Goal: Task Accomplishment & Management: Manage account settings

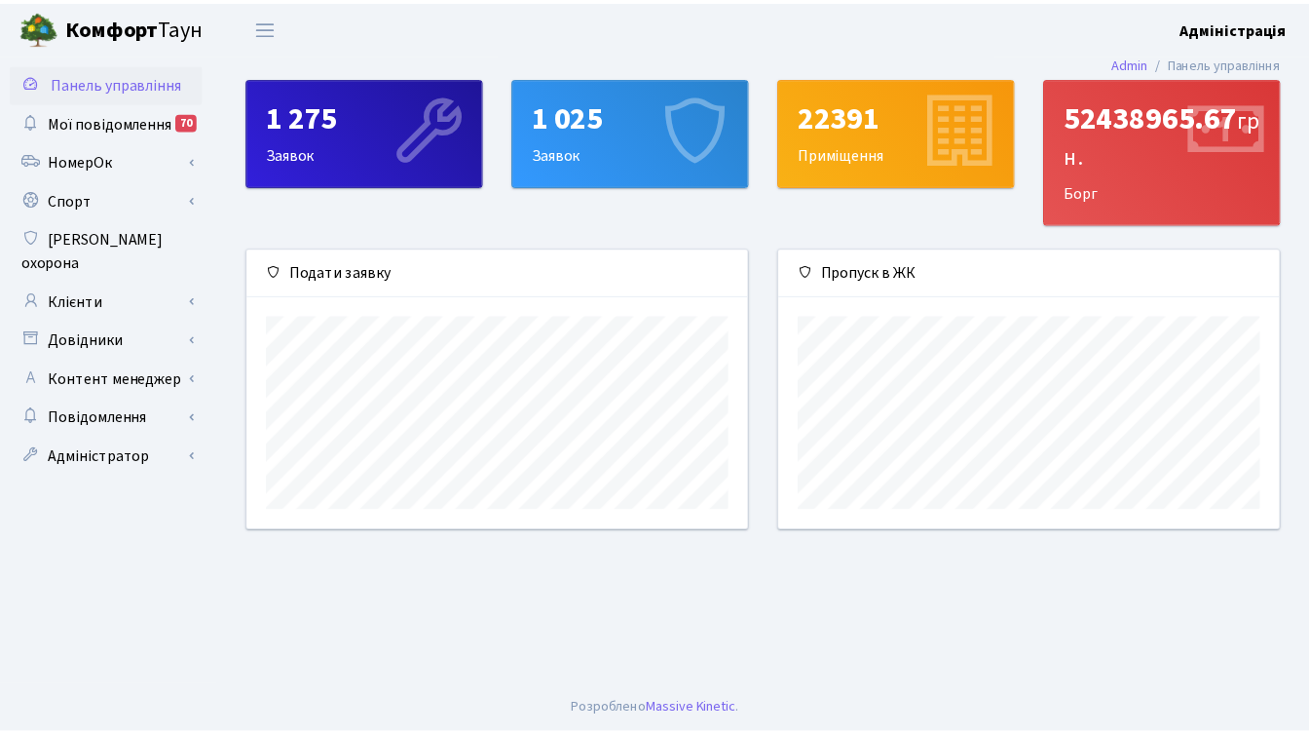
scroll to position [282, 507]
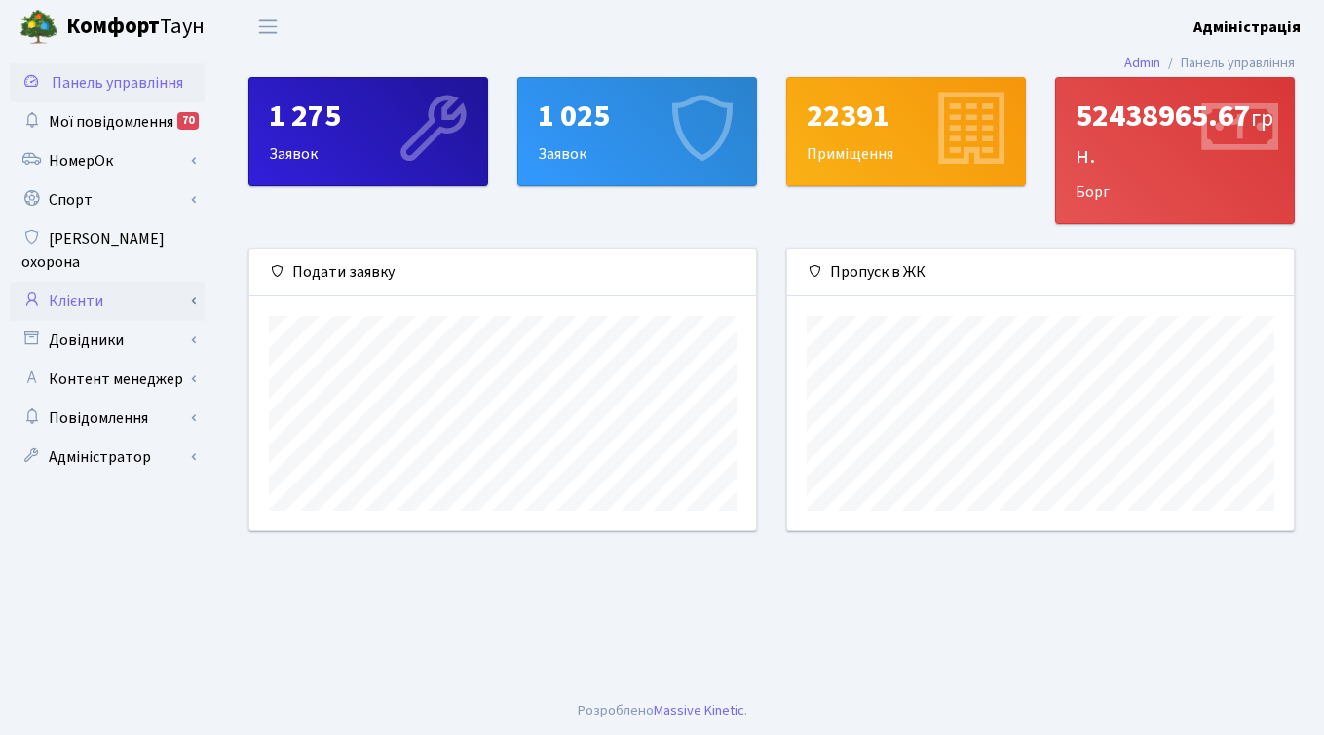
click at [95, 282] on link "Клієнти" at bounding box center [107, 301] width 195 height 39
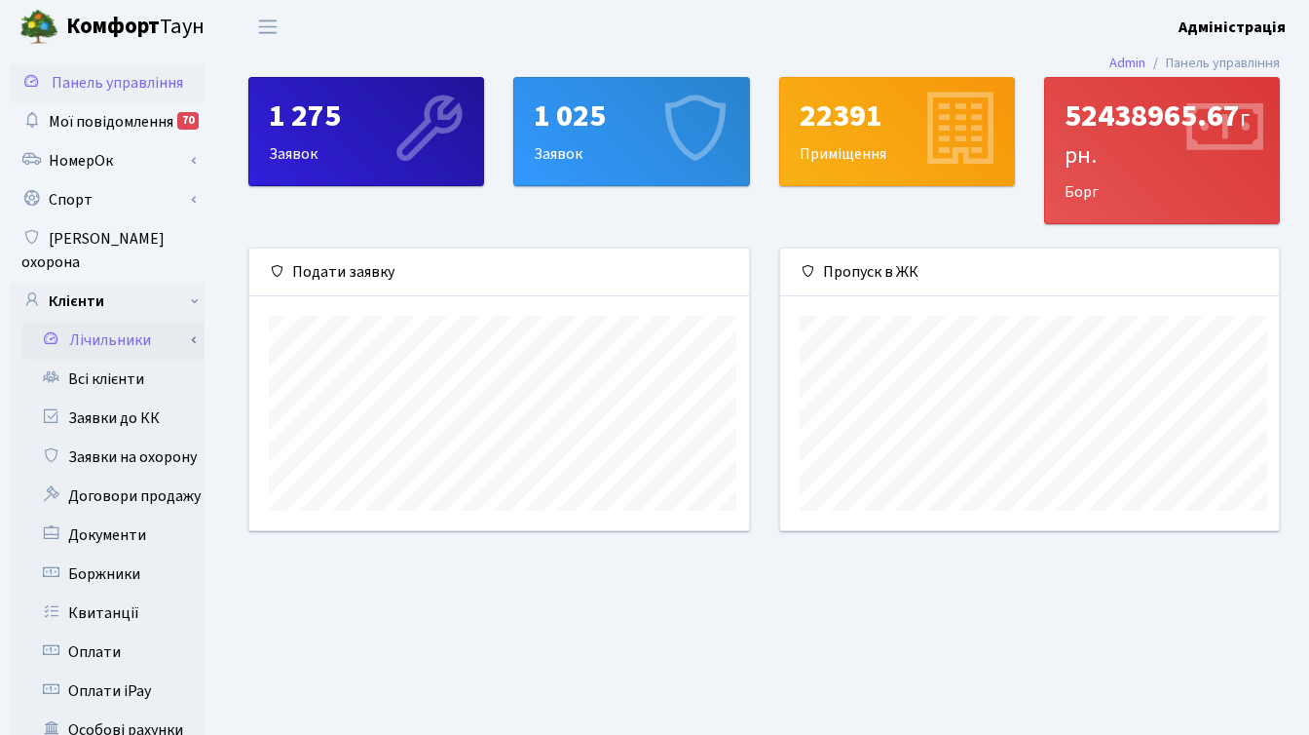
scroll to position [974044, 973825]
click at [121, 398] on link "Заявки до КК" at bounding box center [107, 417] width 195 height 39
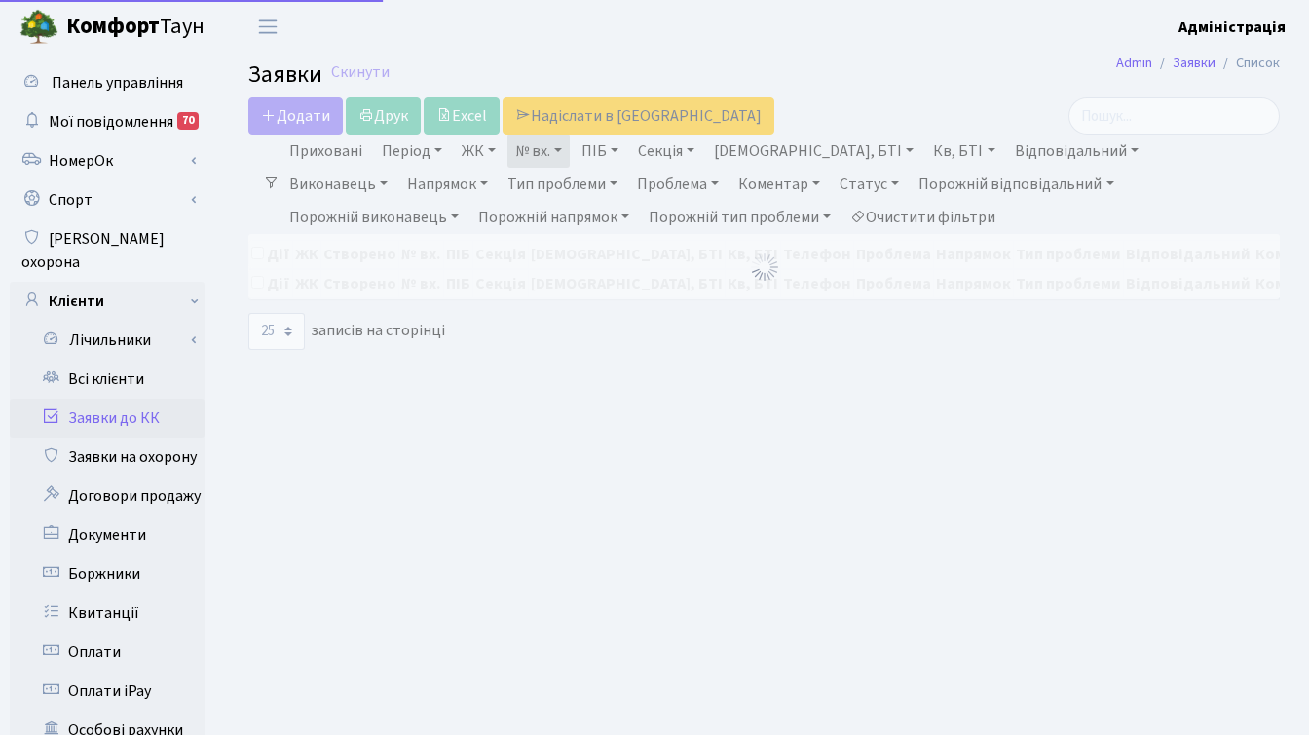
select select "25"
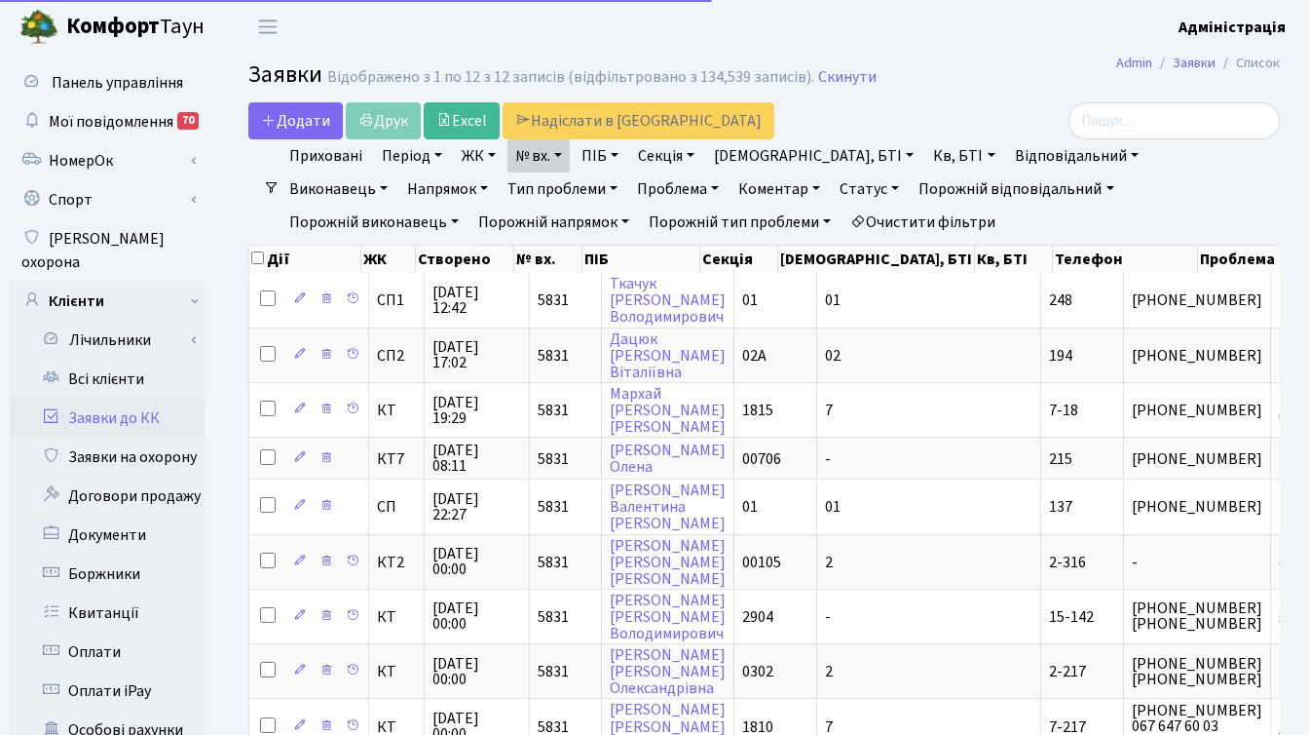
click at [843, 222] on link "Очистити фільтри" at bounding box center [923, 222] width 161 height 33
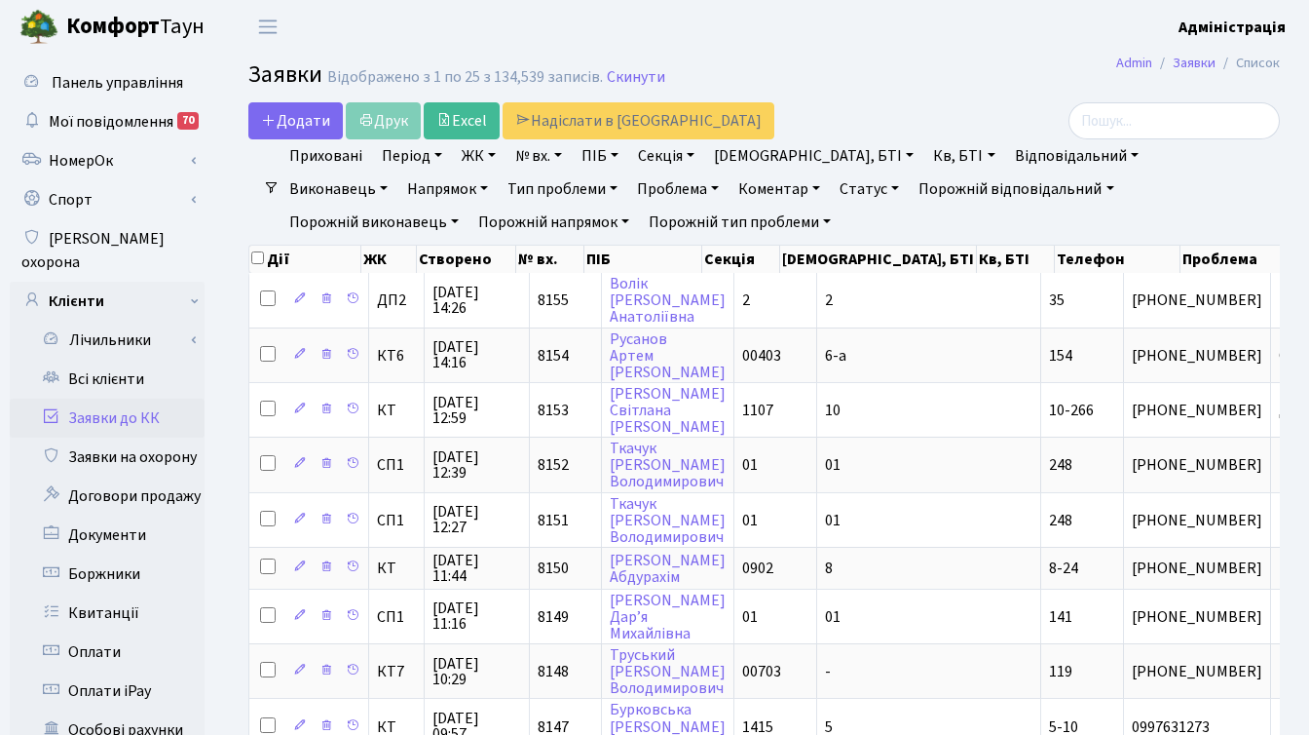
click at [477, 155] on link "ЖК" at bounding box center [479, 155] width 50 height 33
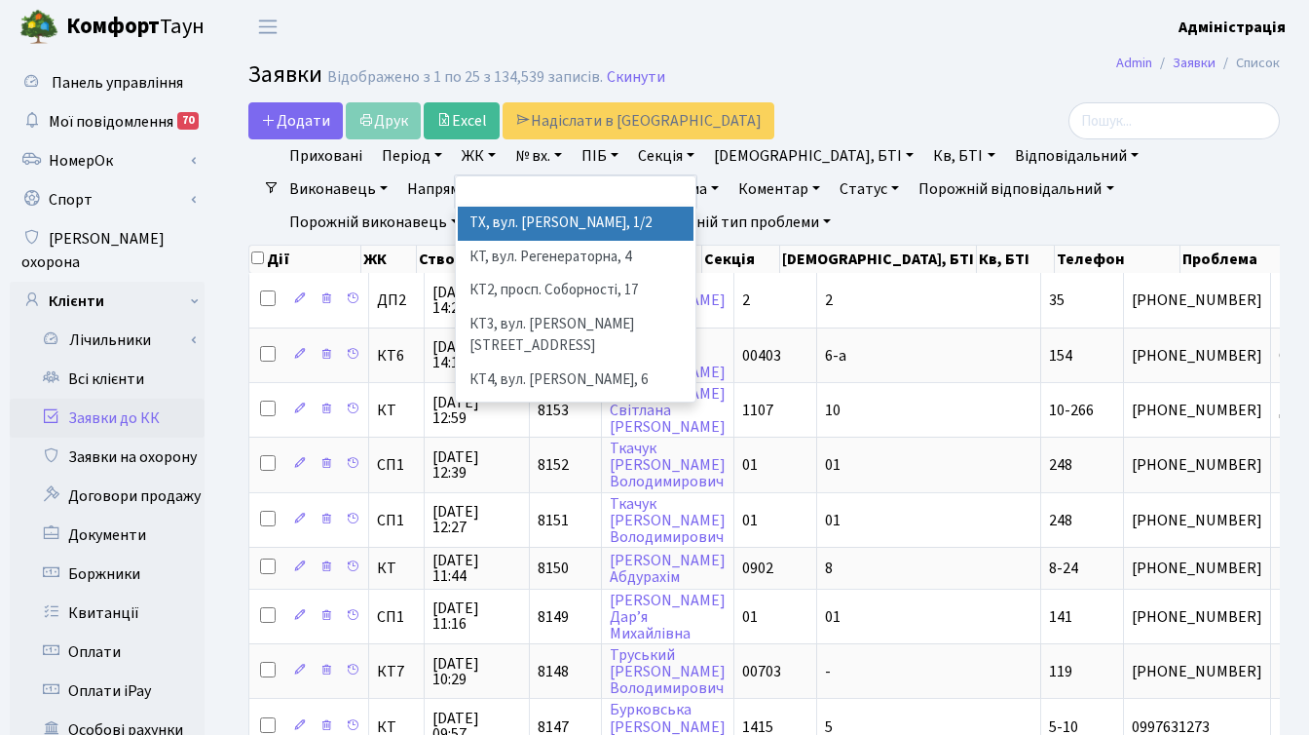
click at [792, 116] on div "Додати Друк Excel Надіслати в КАН" at bounding box center [587, 120] width 678 height 37
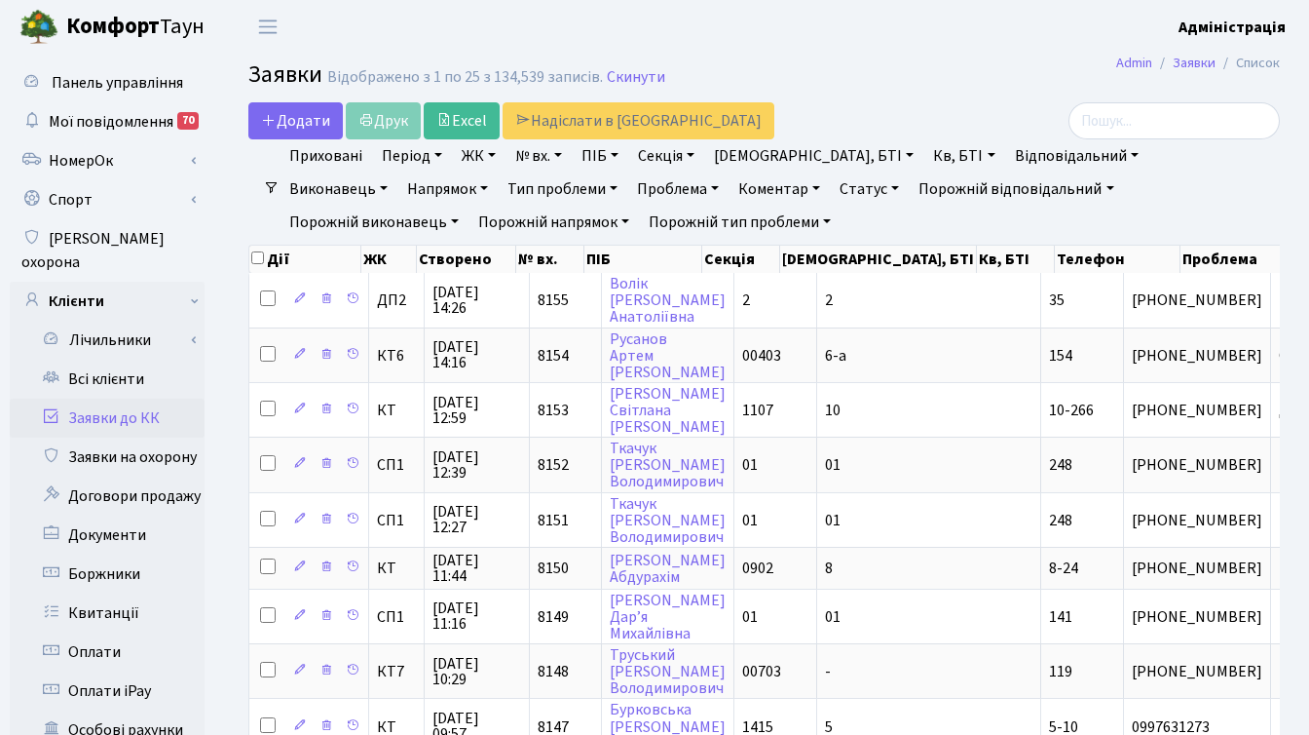
click at [926, 155] on link "Кв, БТІ" at bounding box center [964, 155] width 77 height 33
type input "12-228"
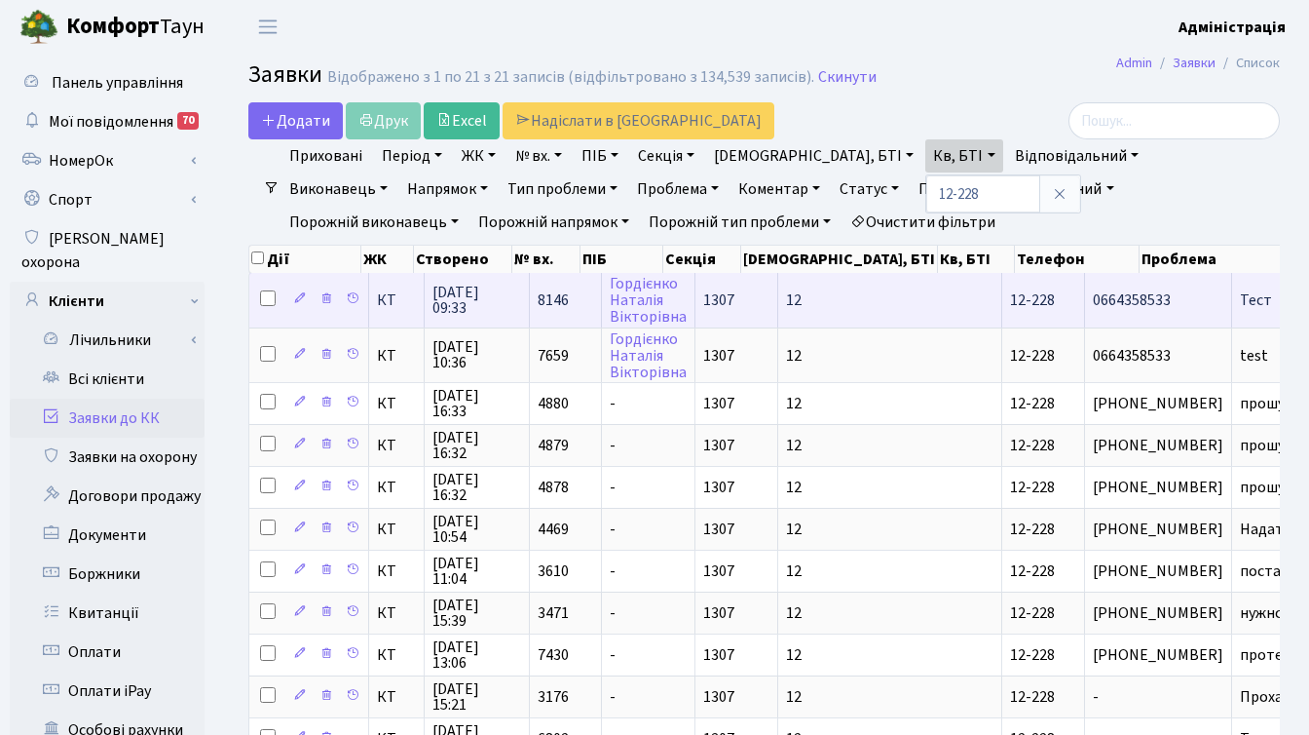
click at [1003, 304] on td "12-228" at bounding box center [1044, 300] width 83 height 54
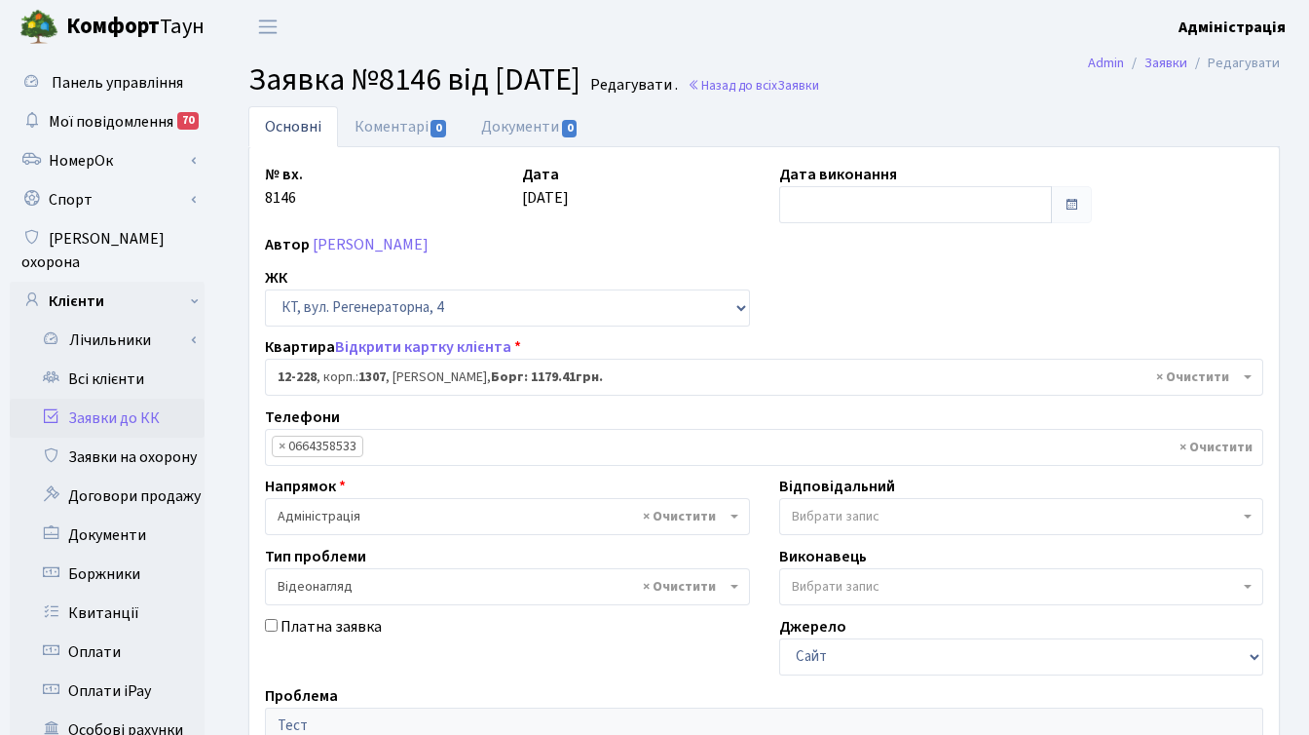
select select "7335"
select select "45"
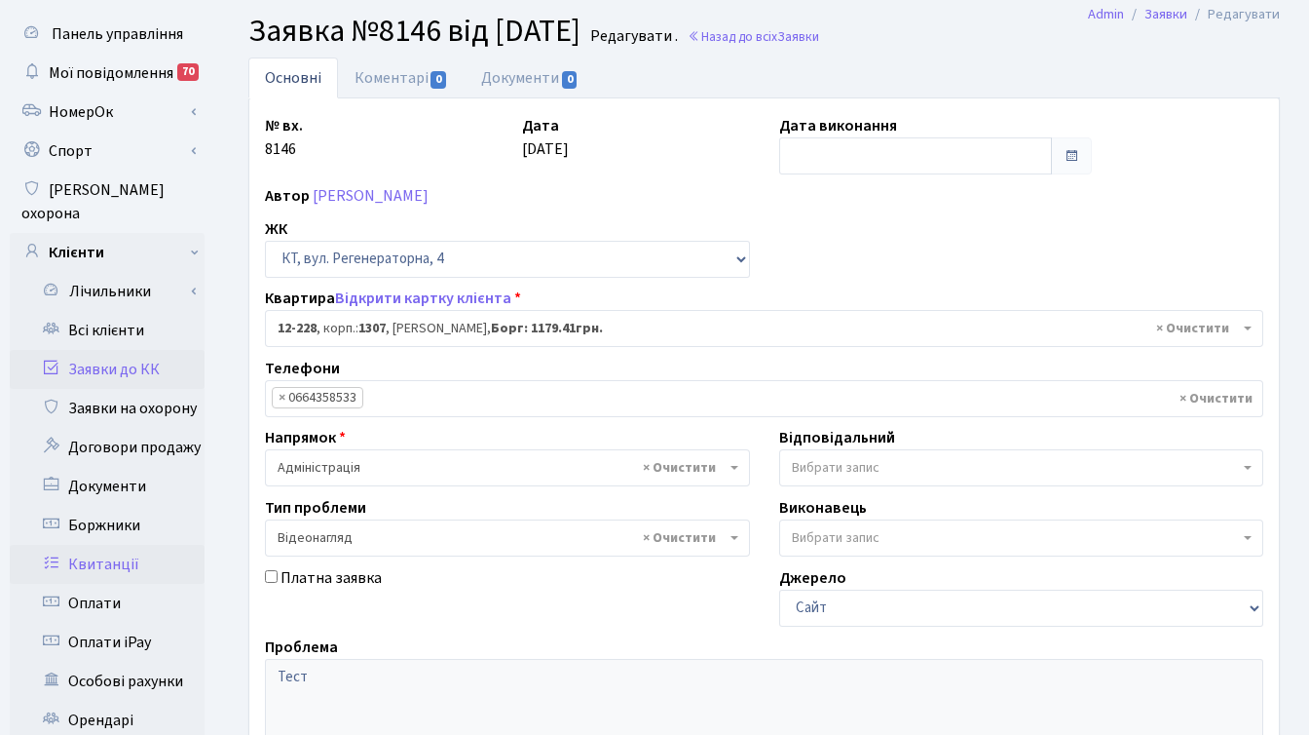
scroll to position [478, 0]
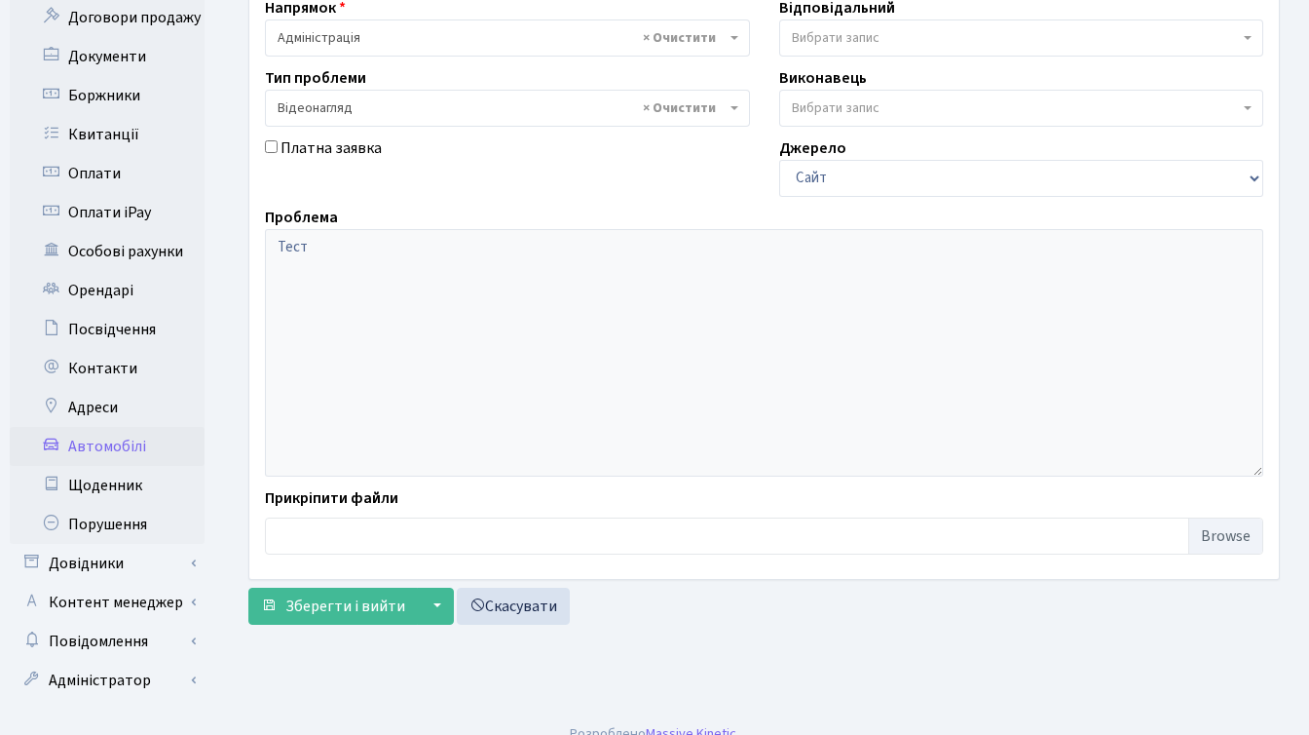
click at [119, 427] on link "Автомобілі" at bounding box center [107, 446] width 195 height 39
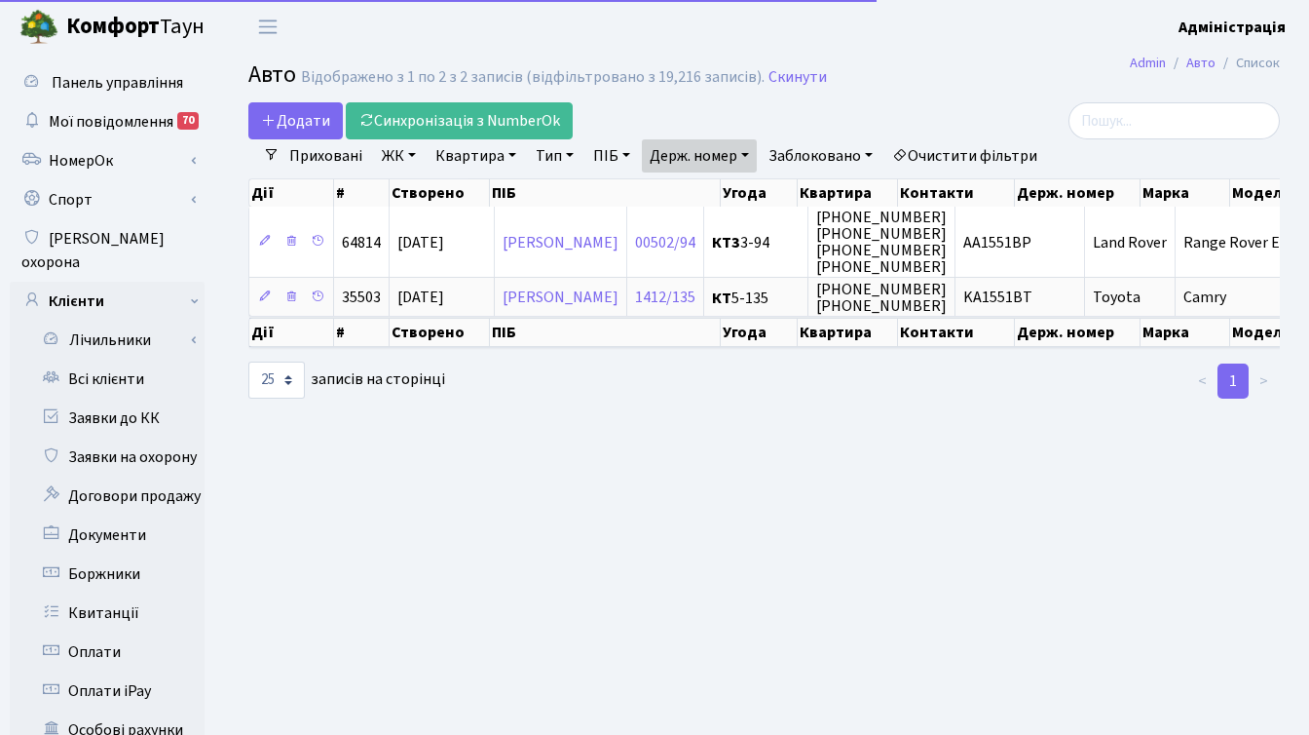
select select "25"
click at [719, 155] on link "Держ. номер" at bounding box center [699, 155] width 115 height 33
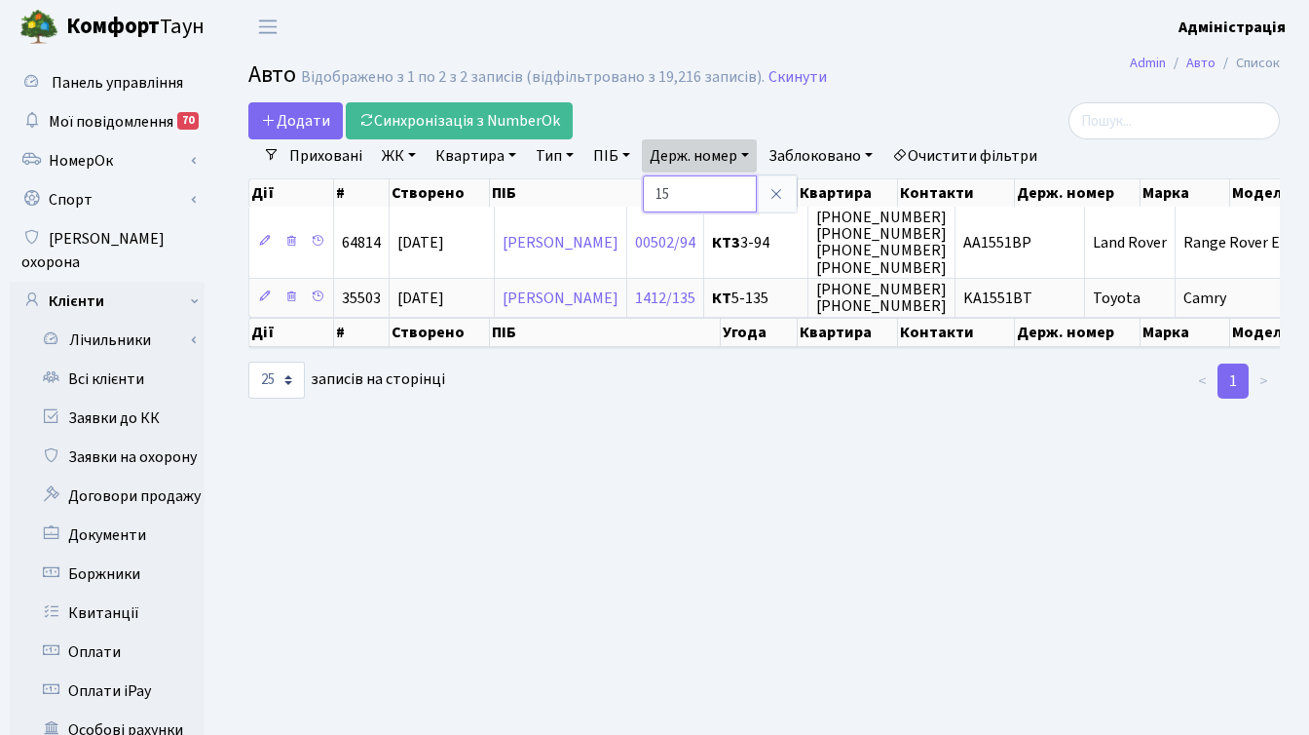
type input "1"
type input "0538"
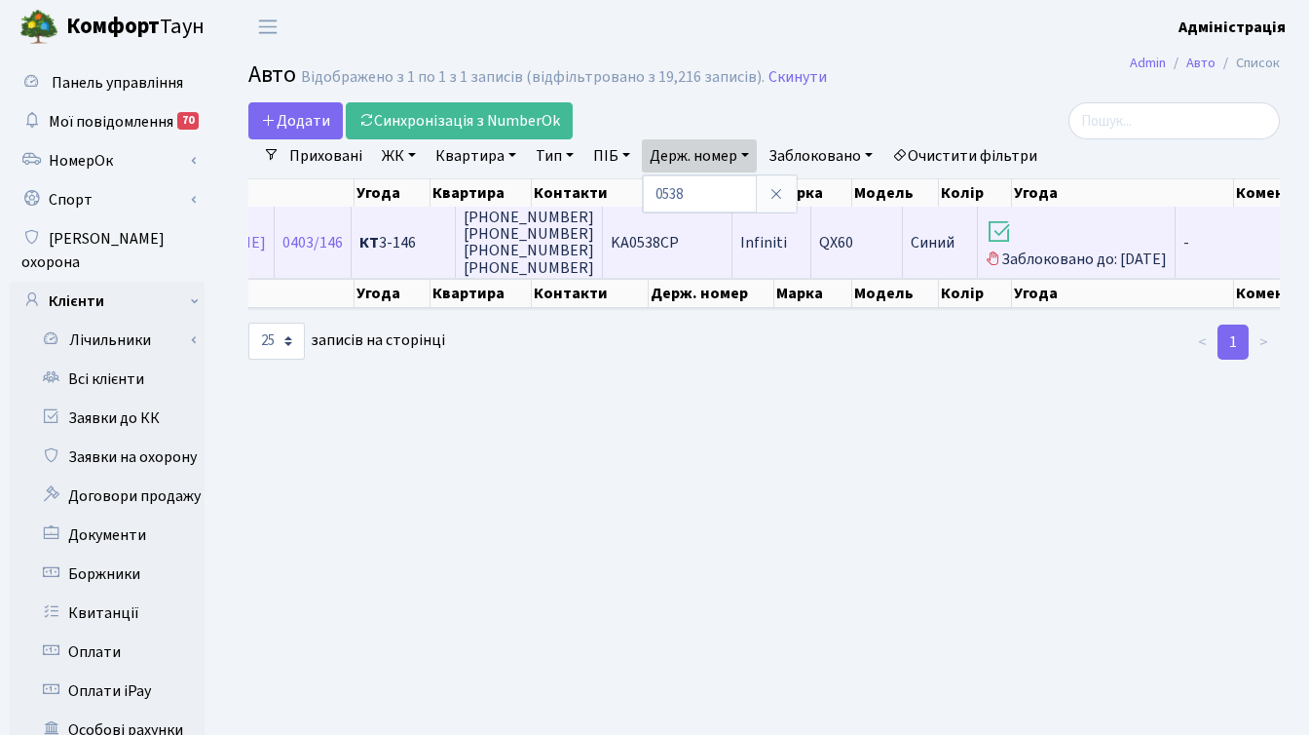
click at [854, 250] on span "QX60" at bounding box center [836, 242] width 34 height 21
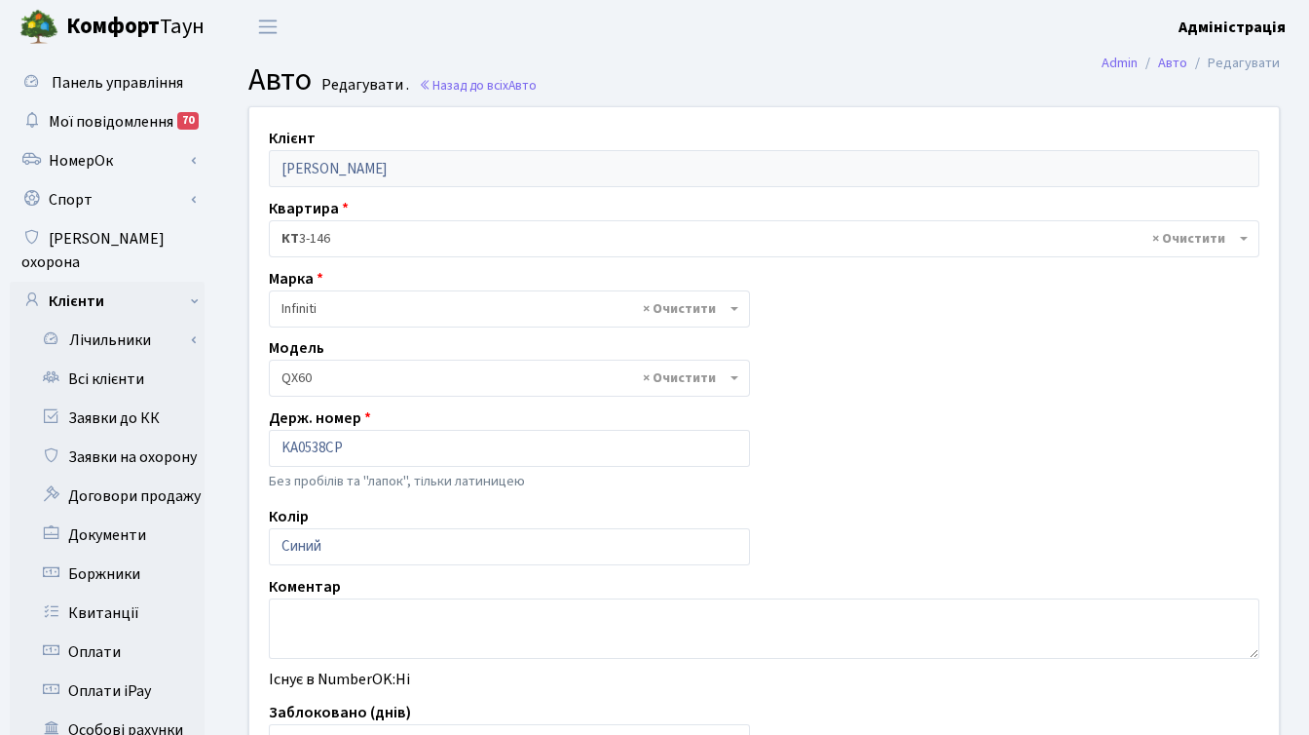
select select "1061"
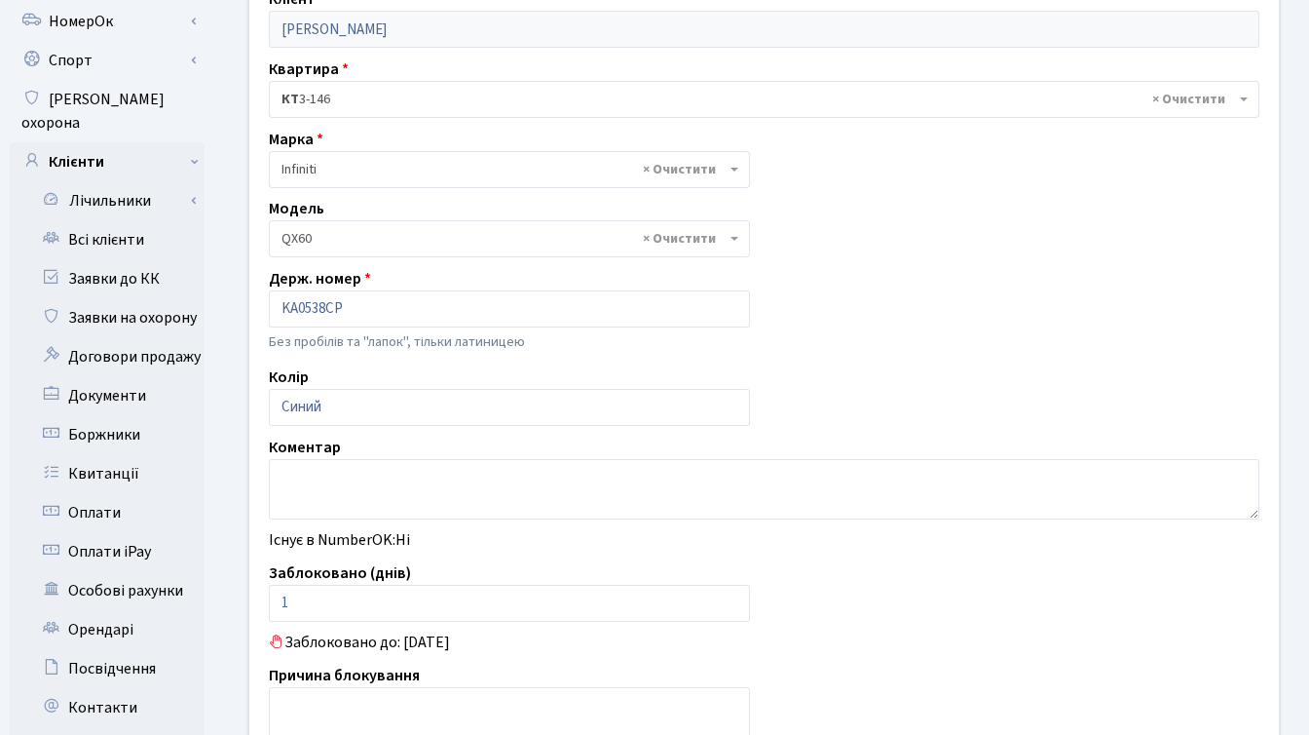
scroll to position [331, 0]
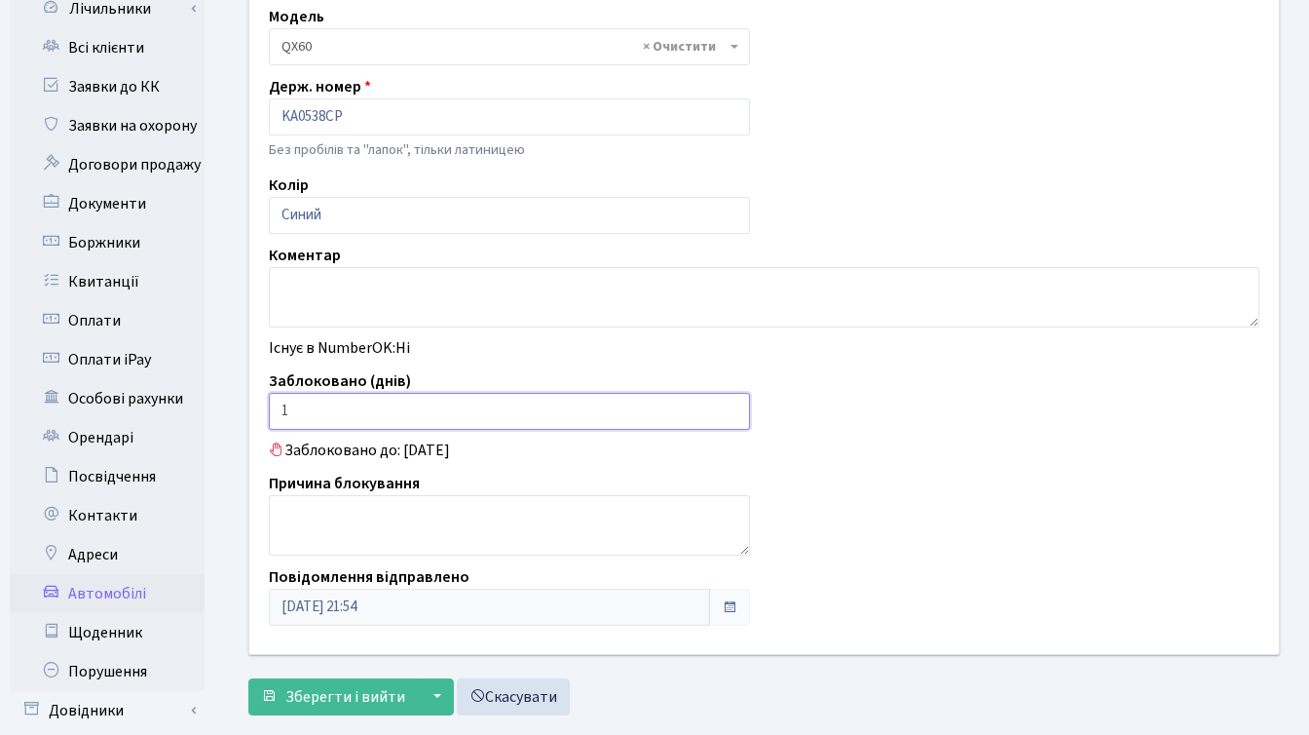
click at [311, 410] on input "1" at bounding box center [509, 411] width 481 height 37
type input "0"
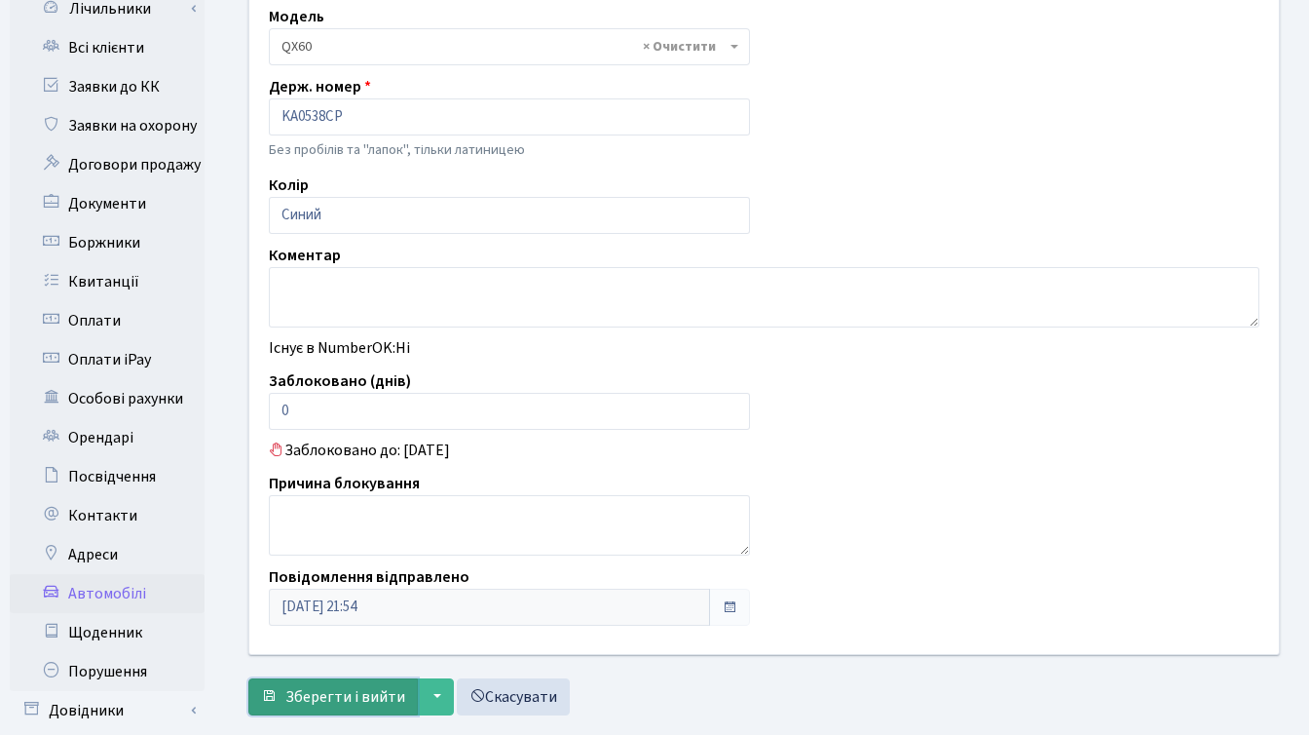
click at [361, 692] on span "Зберегти і вийти" at bounding box center [345, 696] width 120 height 21
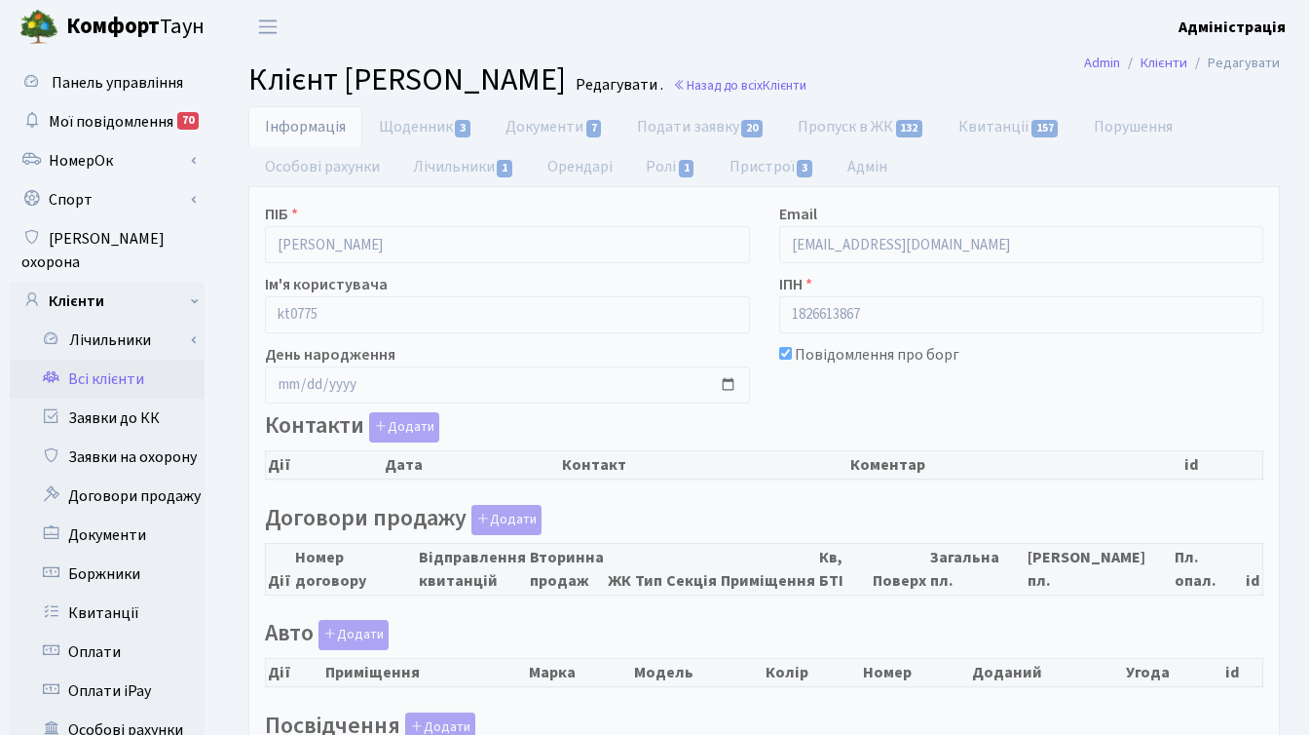
checkbox input "true"
select select "25"
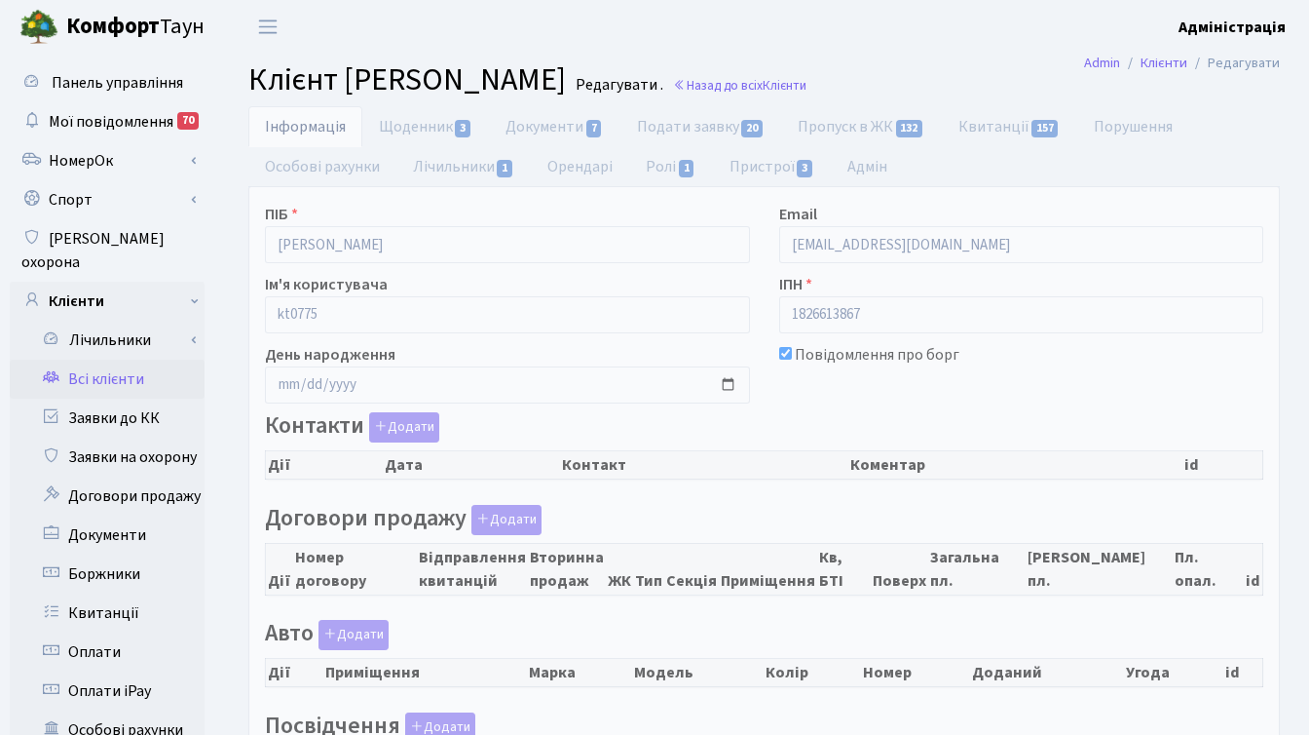
select select "25"
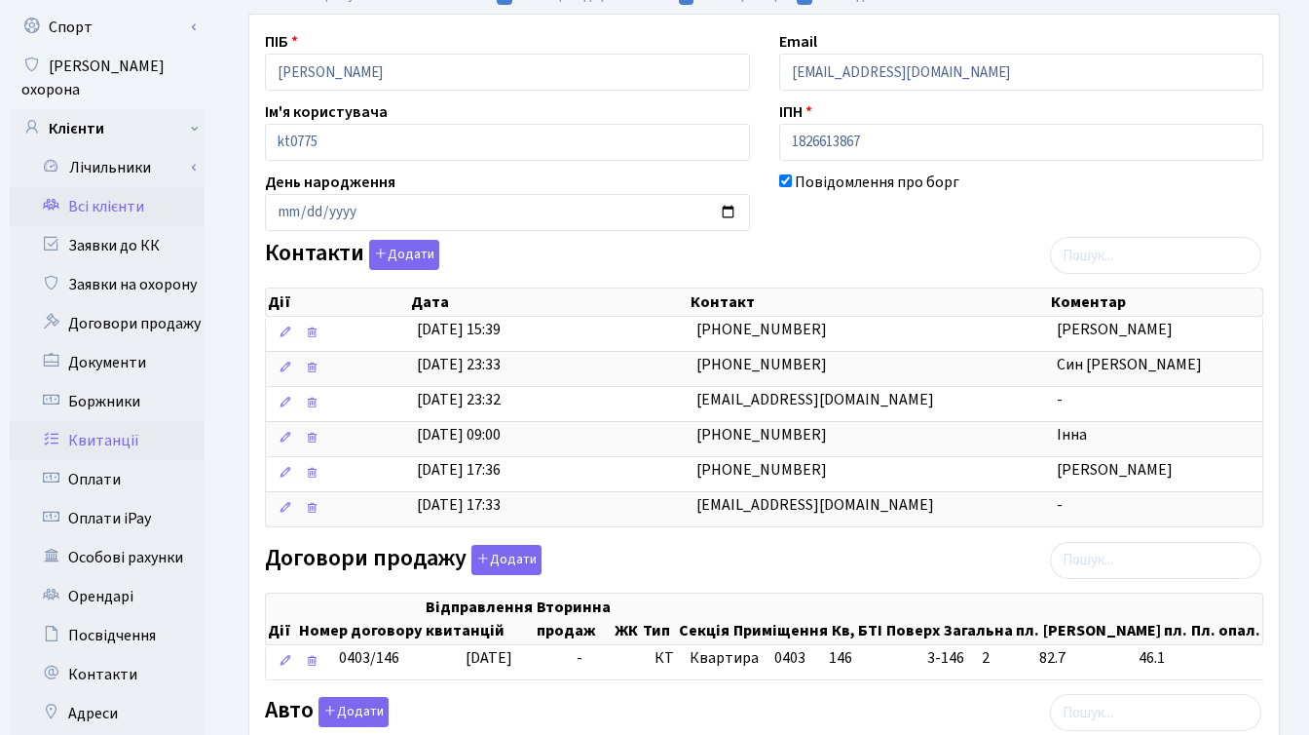
scroll to position [233, 0]
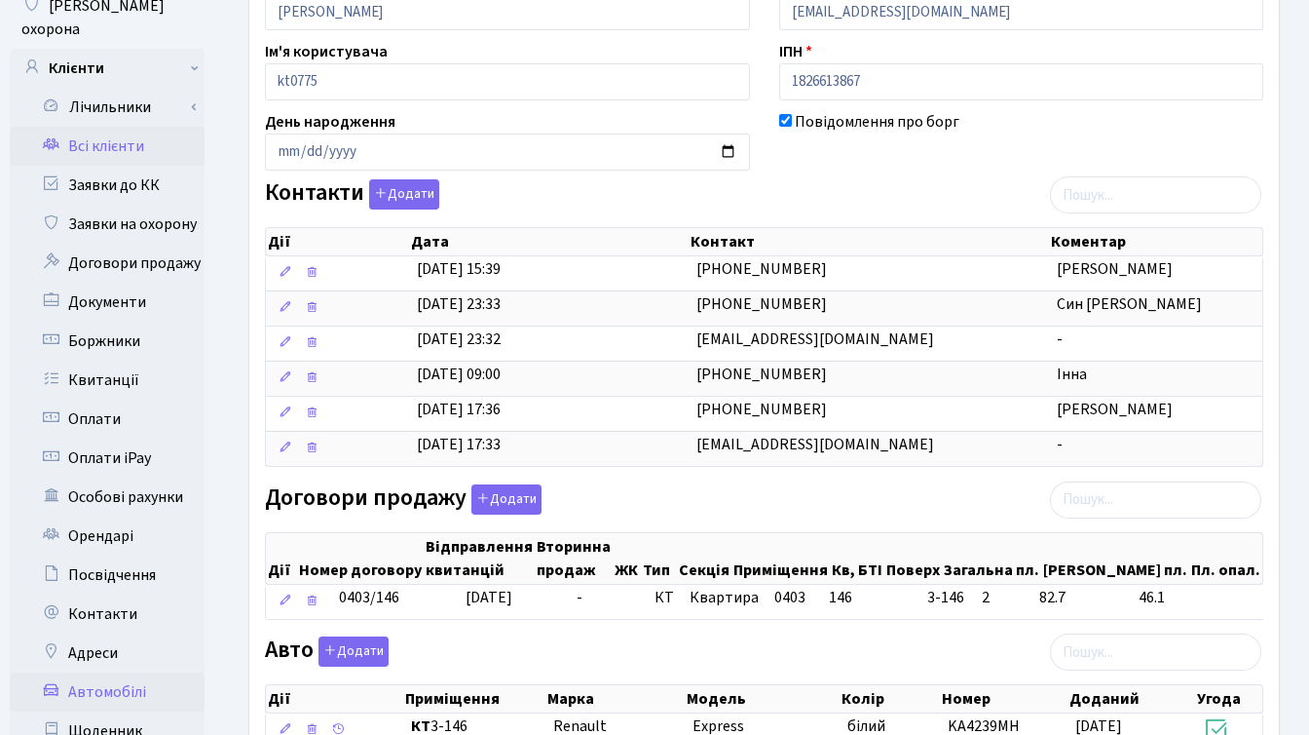
click at [107, 672] on link "Автомобілі" at bounding box center [107, 691] width 195 height 39
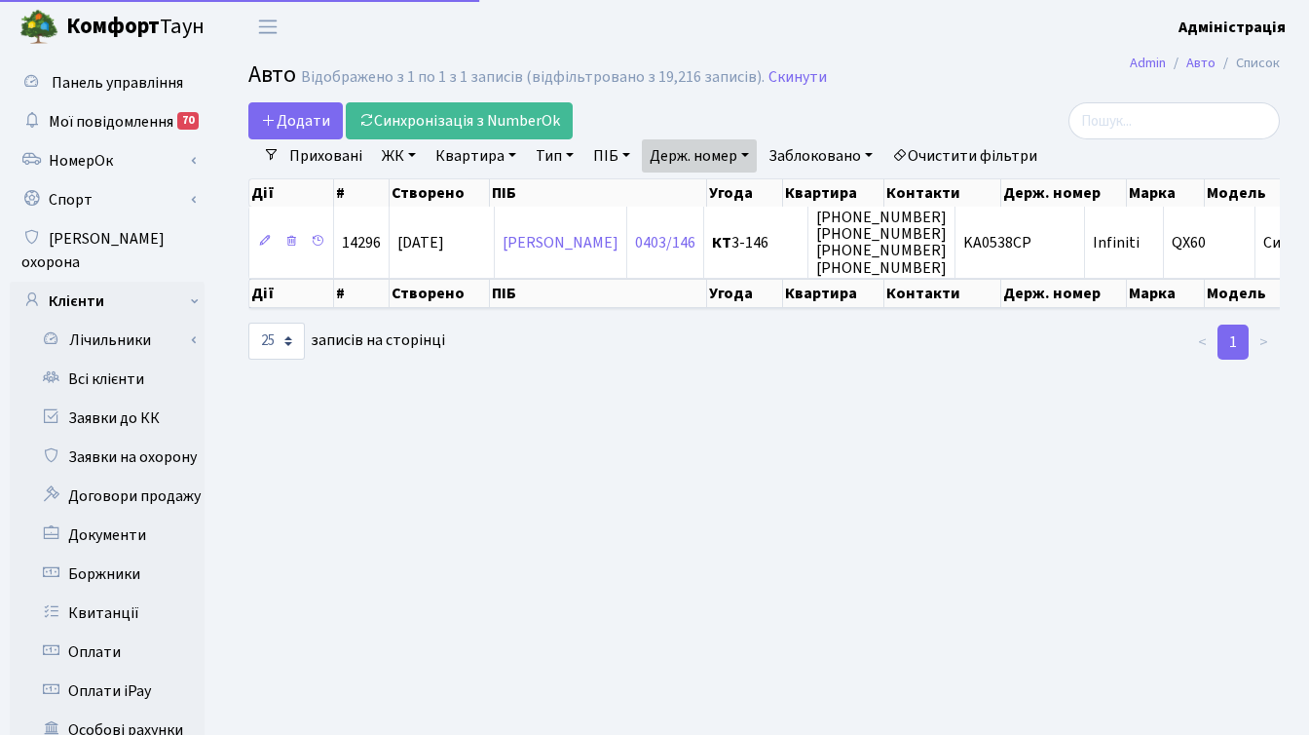
select select "25"
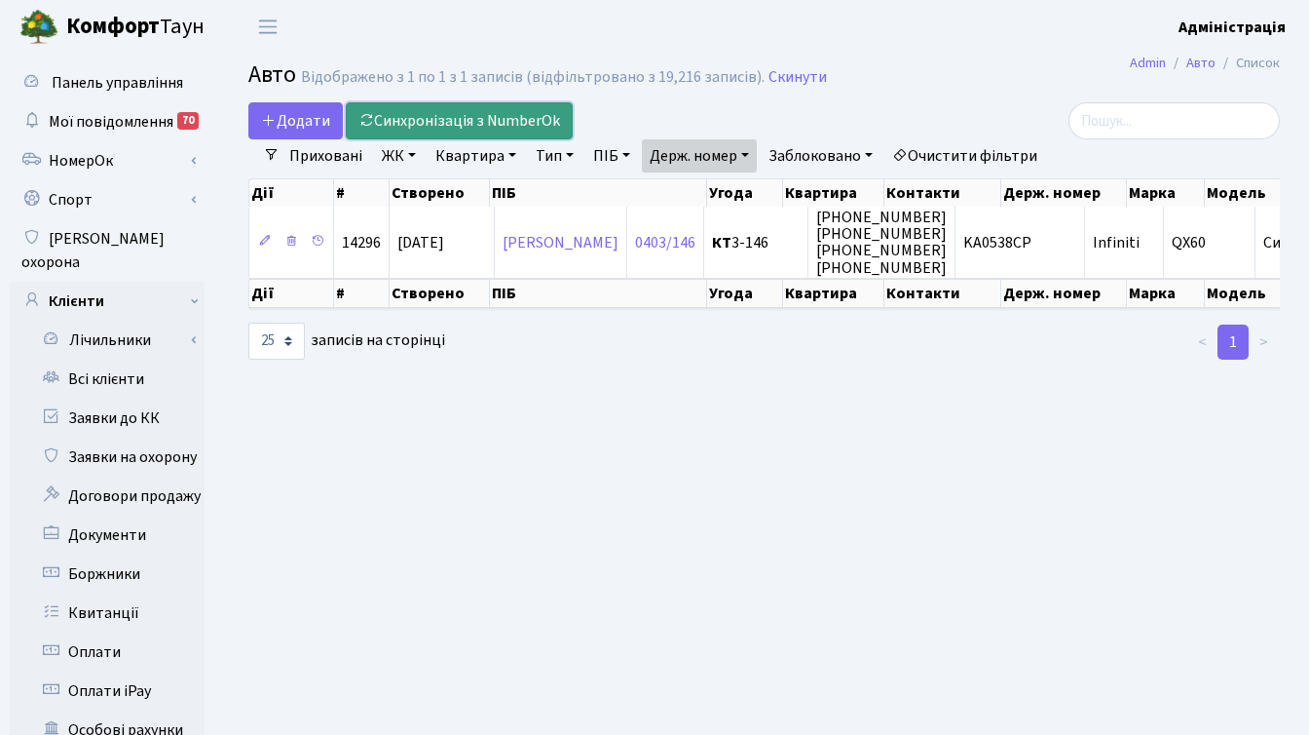
click at [477, 121] on link "Синхронізація з NumberOk" at bounding box center [459, 120] width 227 height 37
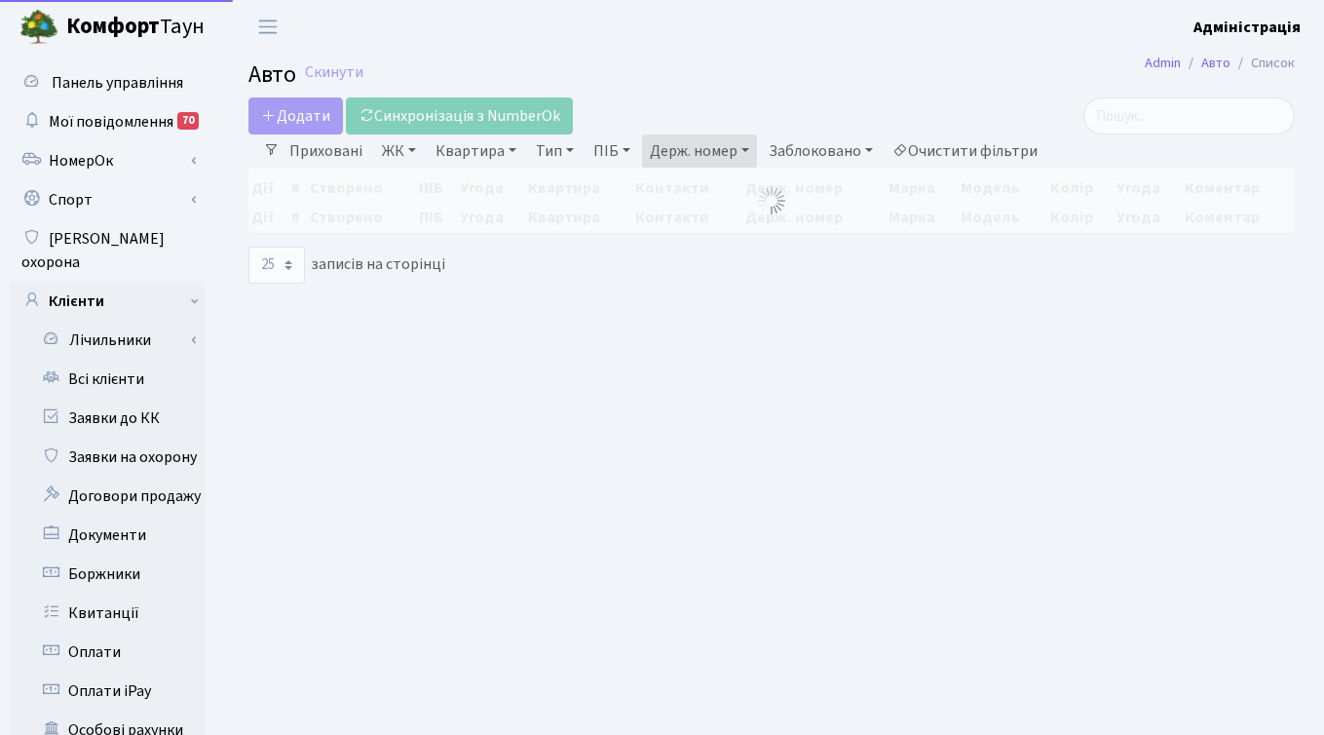
select select "25"
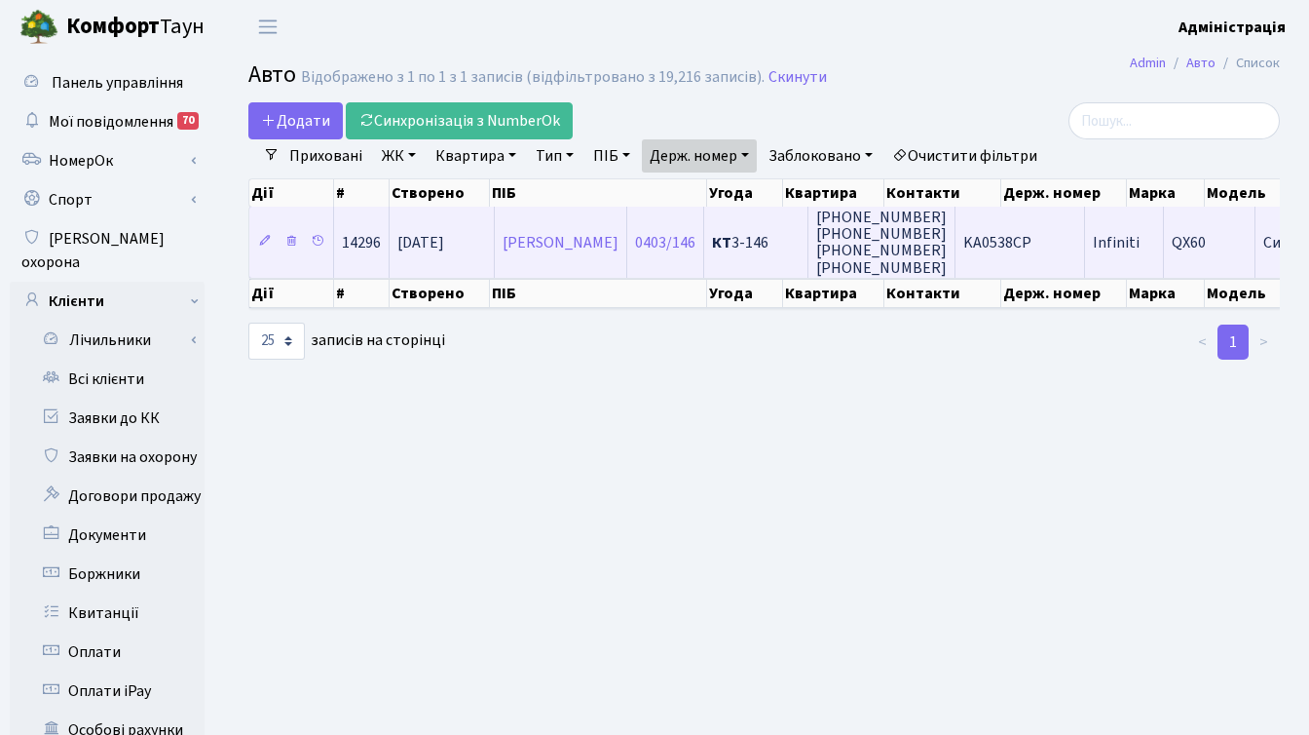
click at [1140, 243] on span "Infiniti" at bounding box center [1116, 242] width 47 height 21
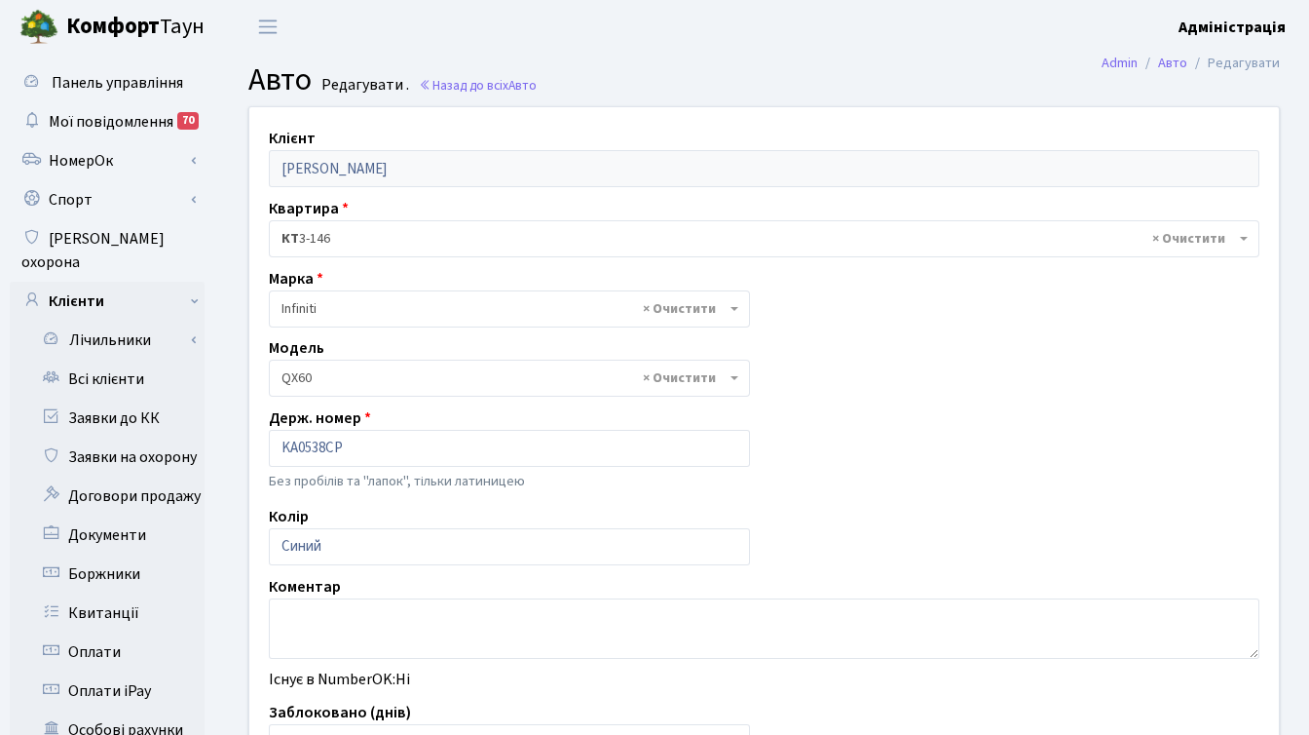
select select "1061"
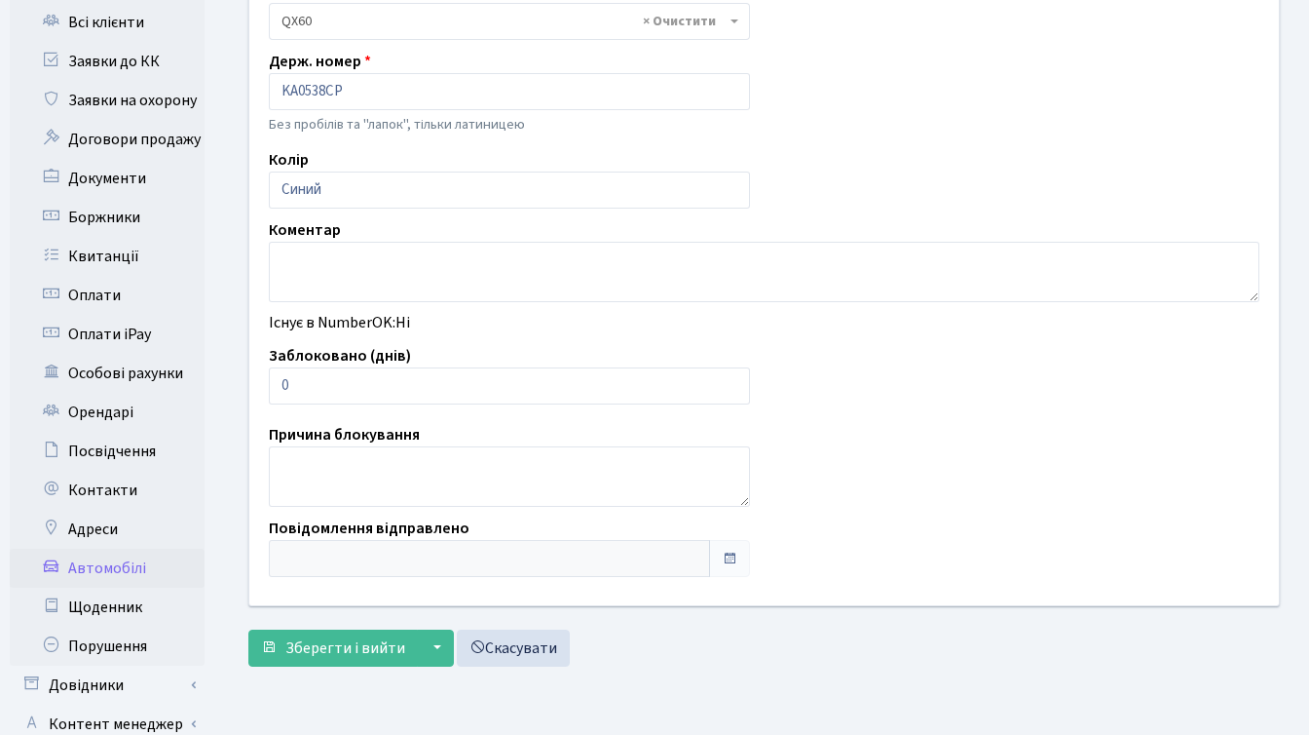
scroll to position [374, 0]
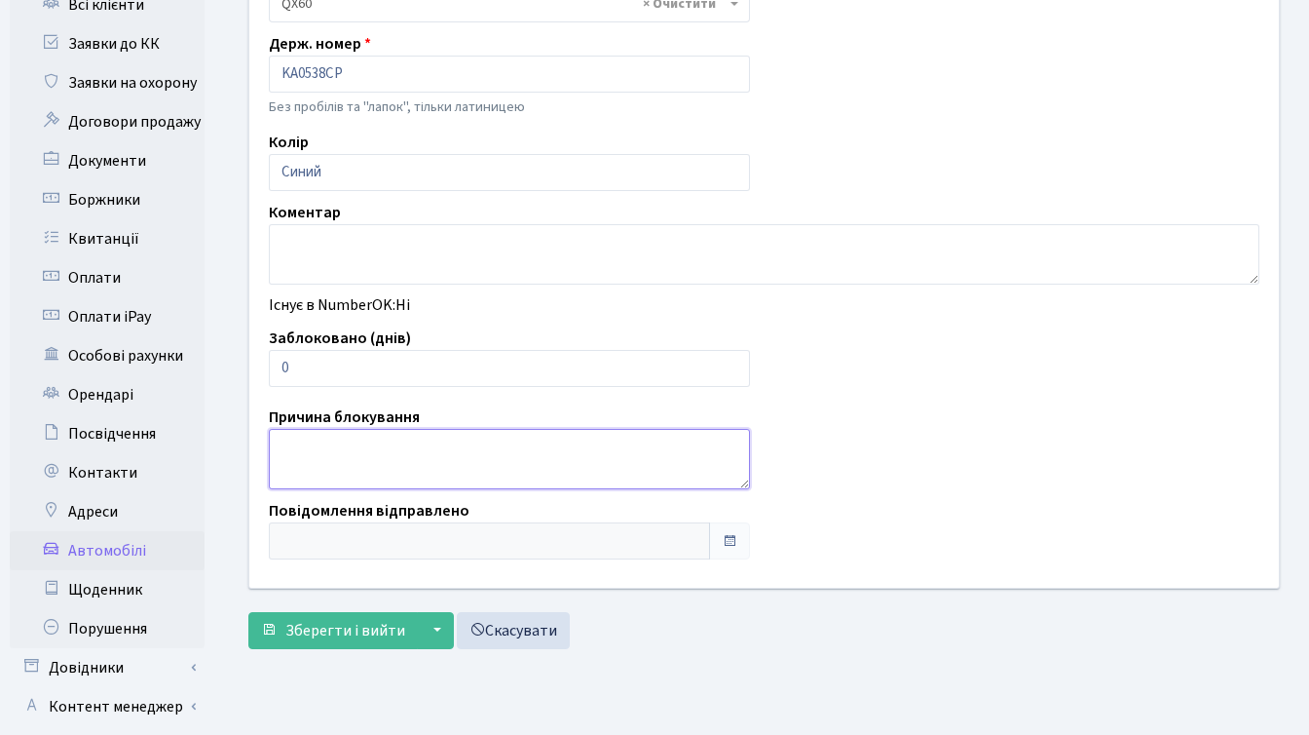
click at [361, 445] on textarea at bounding box center [509, 459] width 481 height 60
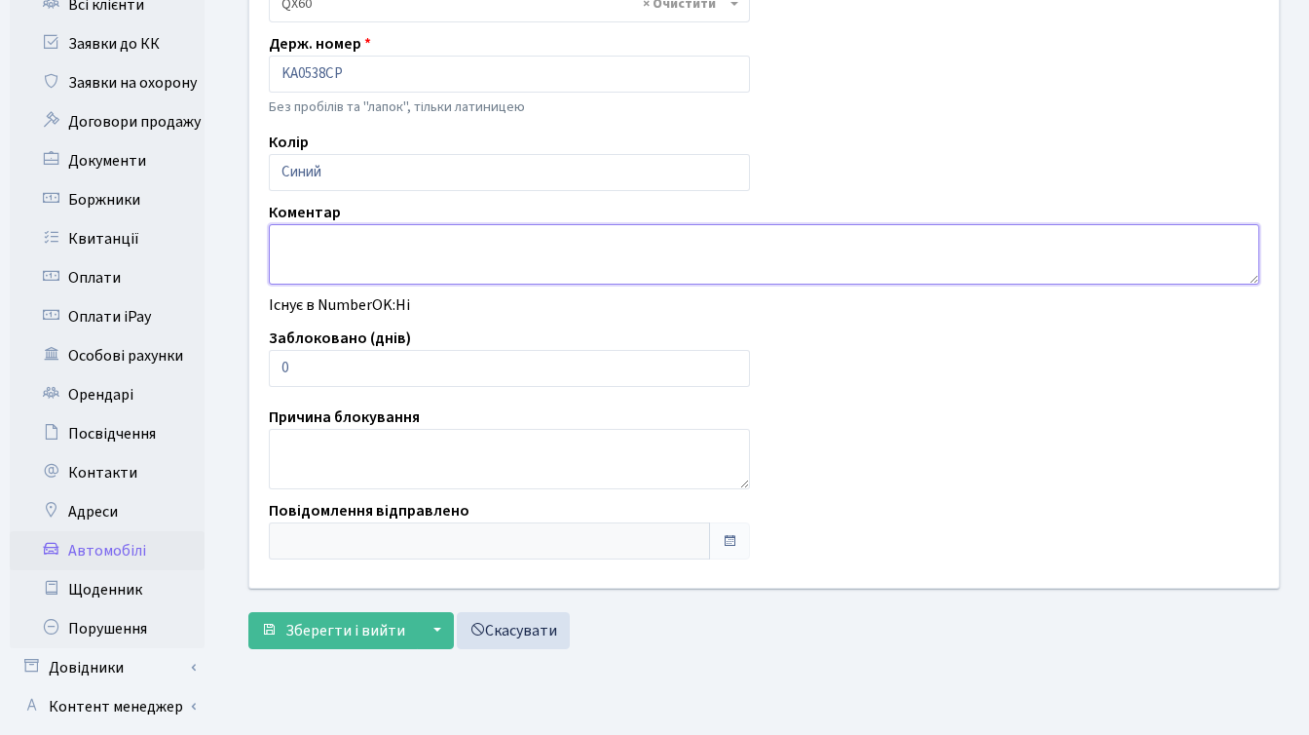
click at [354, 237] on textarea at bounding box center [764, 254] width 991 height 60
type textarea "G"
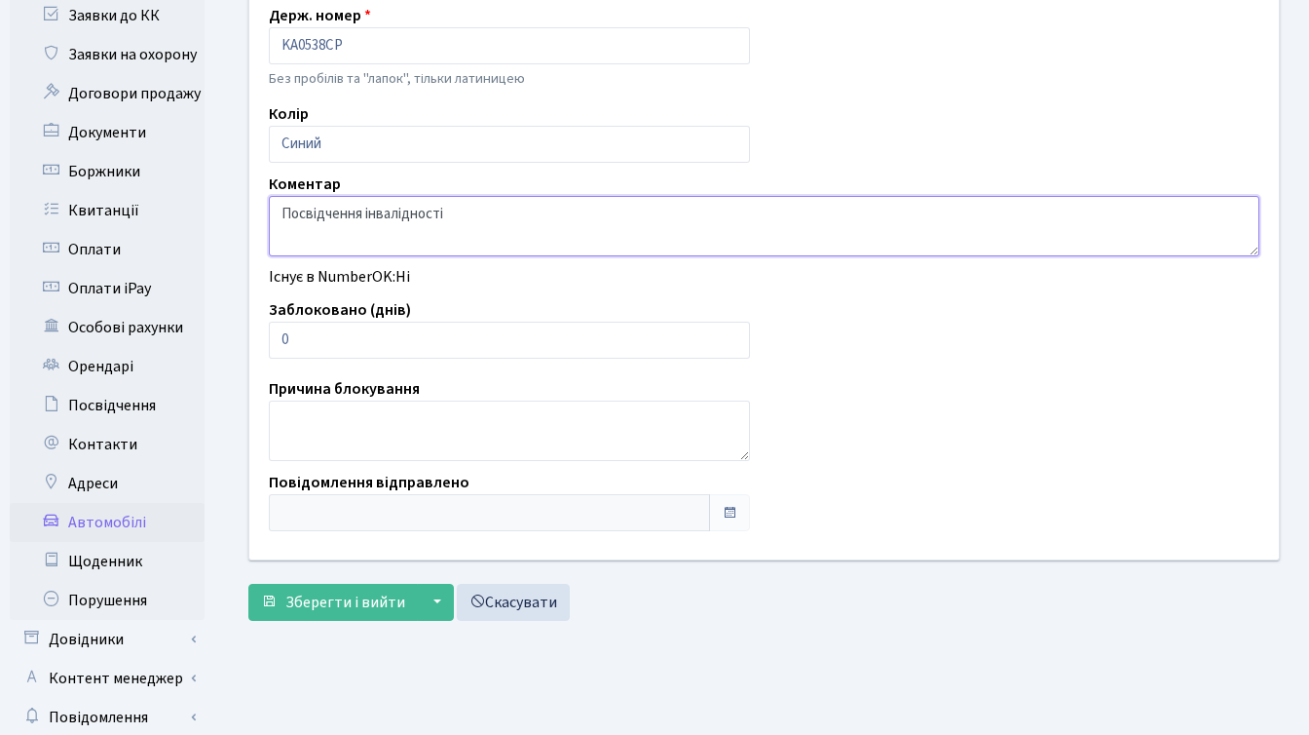
scroll to position [406, 0]
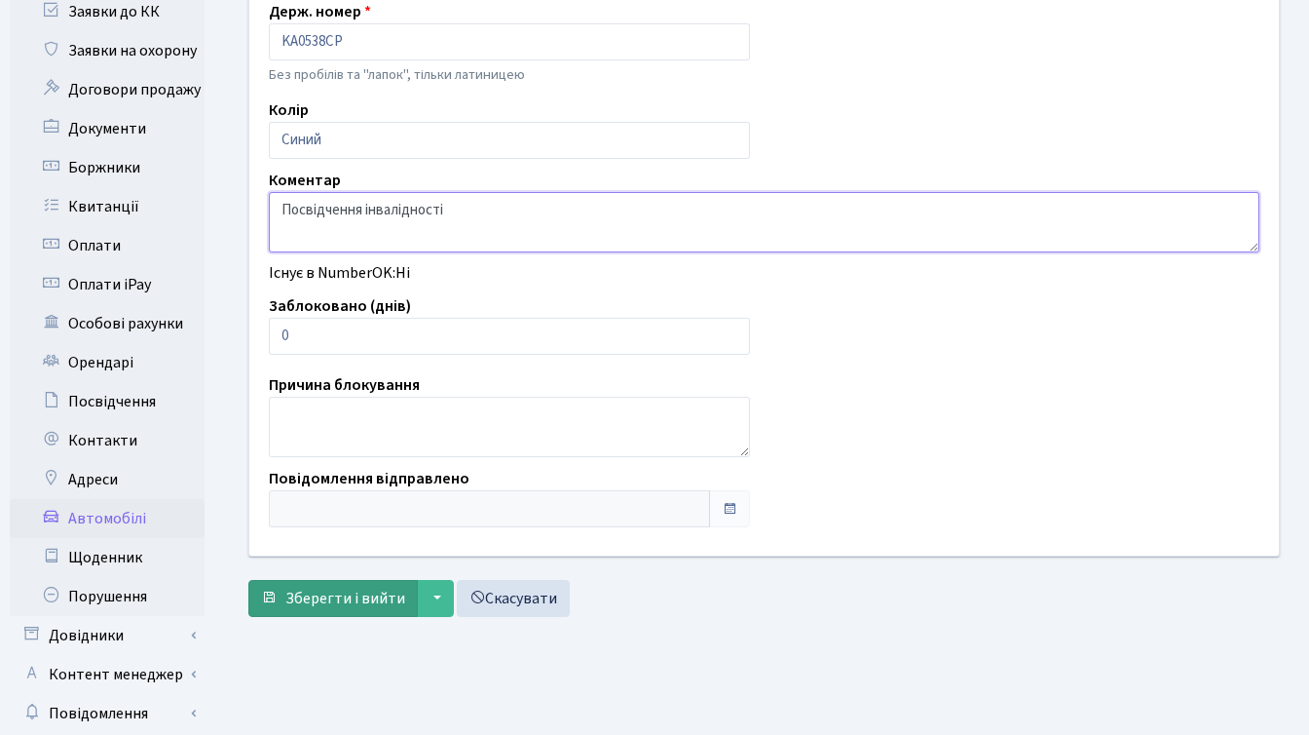
type textarea "Посвідчення інвалідності"
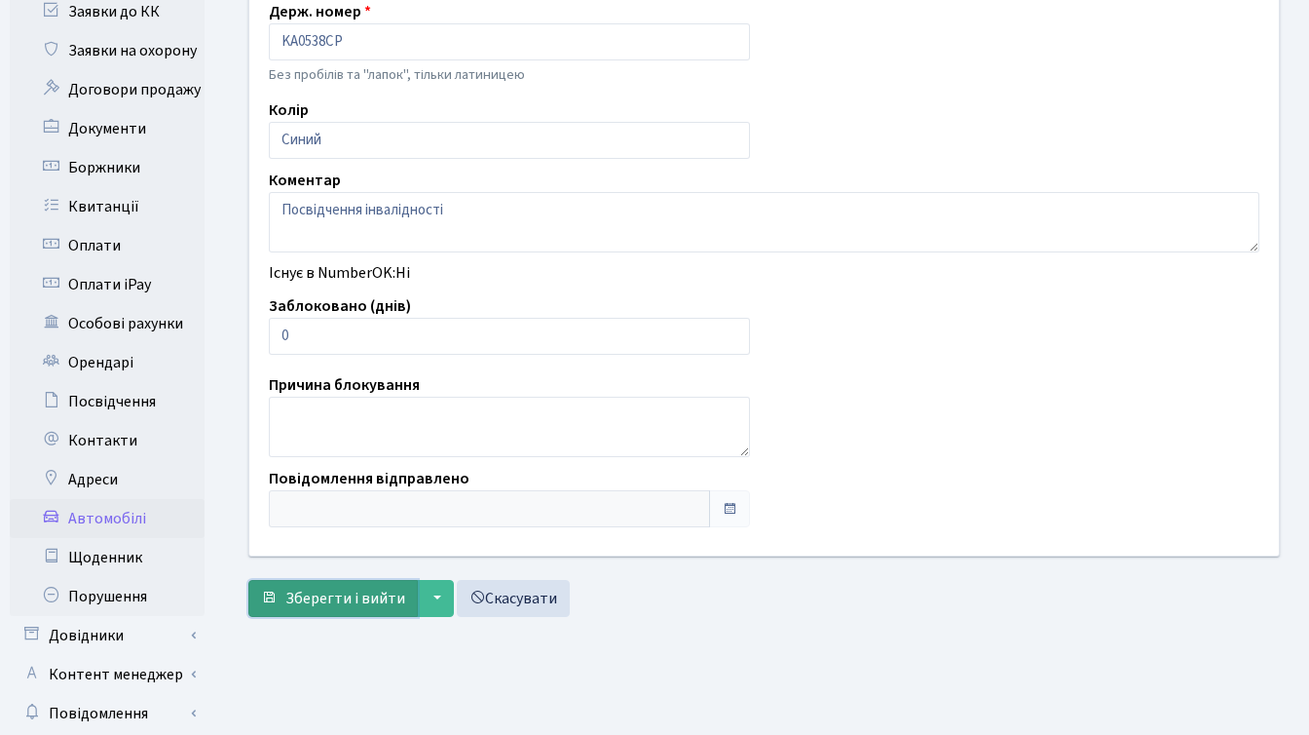
click at [324, 608] on span "Зберегти і вийти" at bounding box center [345, 598] width 120 height 21
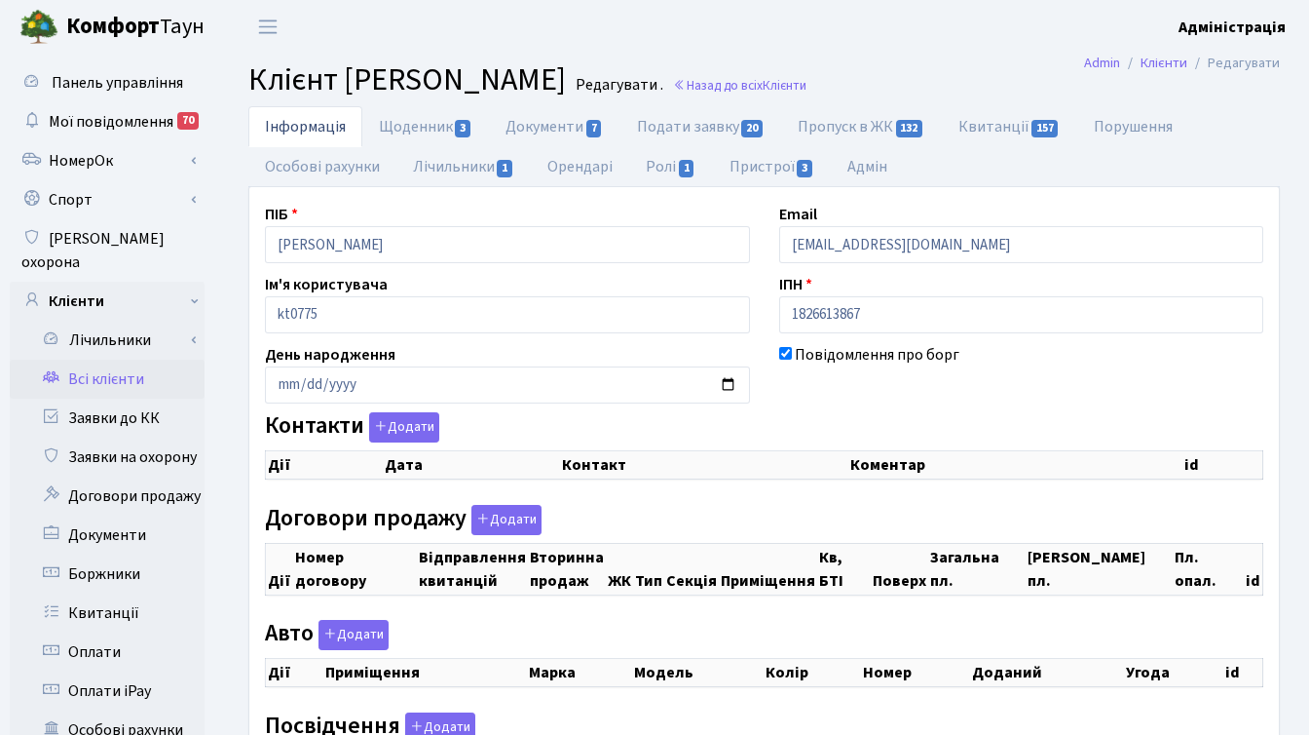
checkbox input "true"
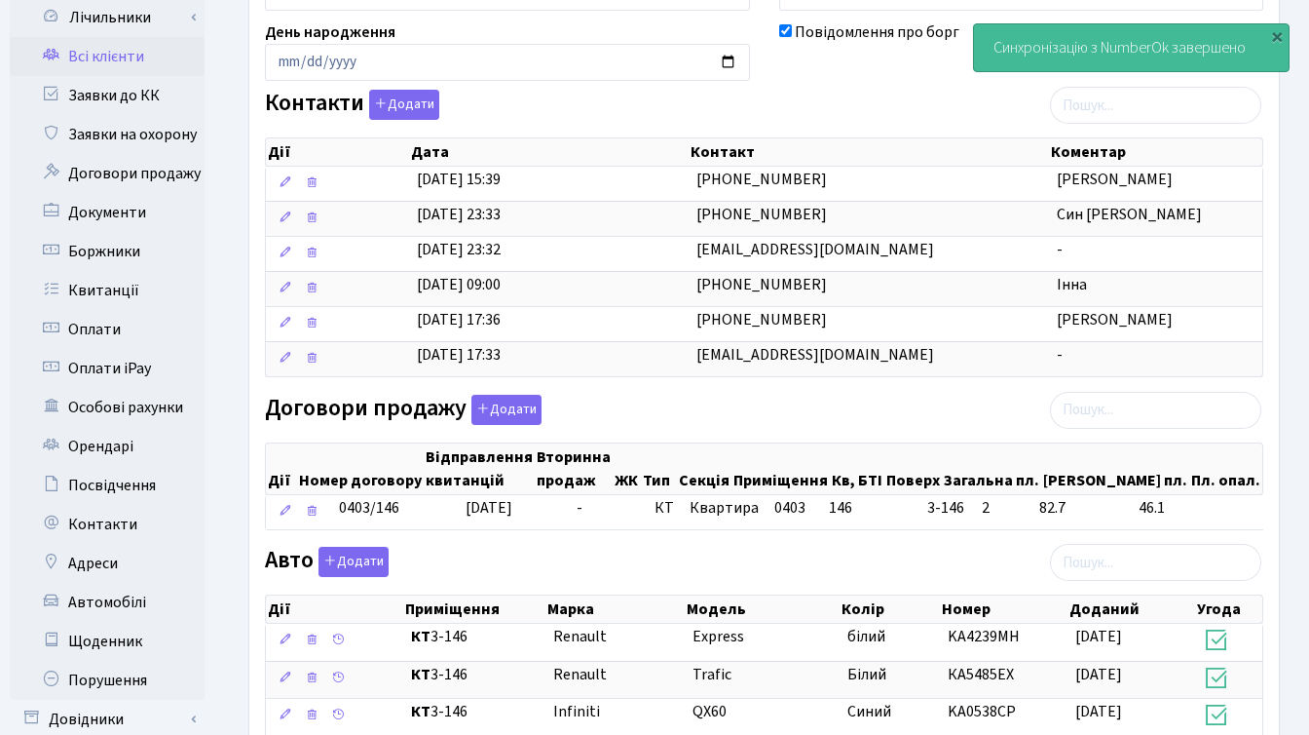
scroll to position [494, 0]
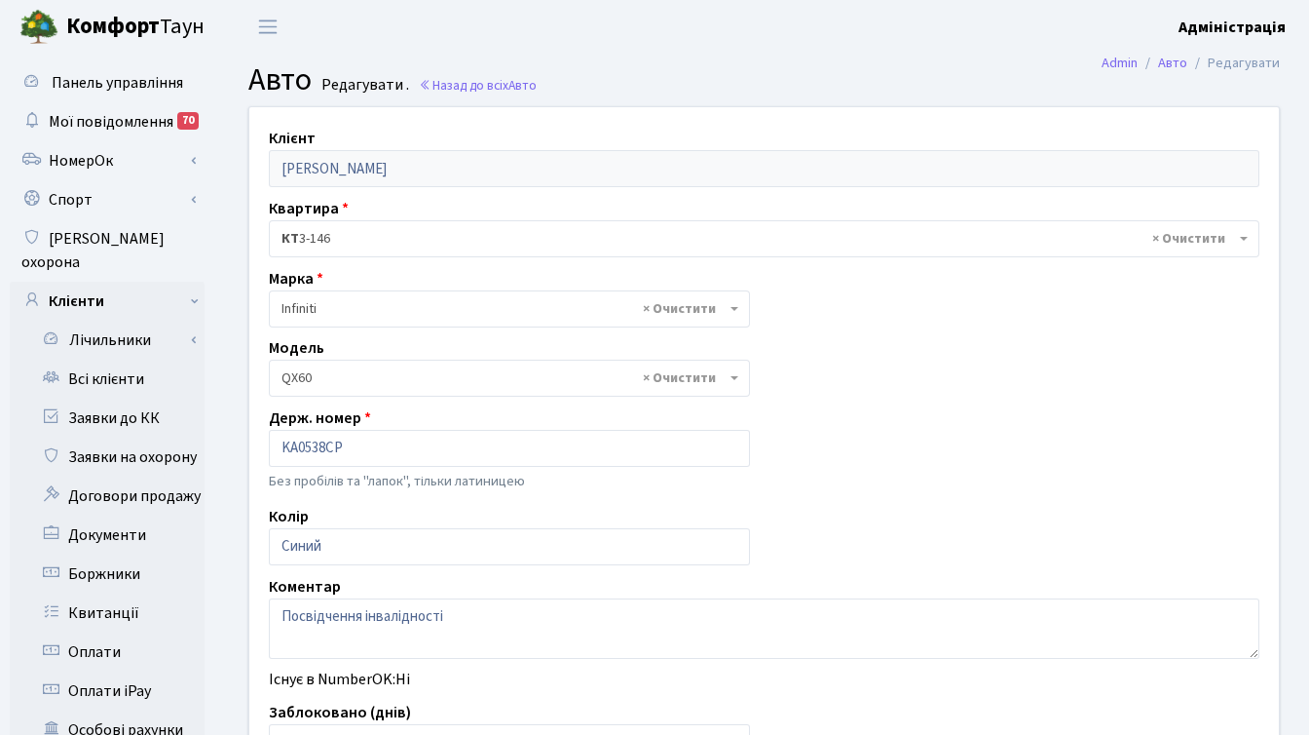
select select "1061"
click at [485, 79] on link "Назад до всіх Авто" at bounding box center [478, 85] width 118 height 19
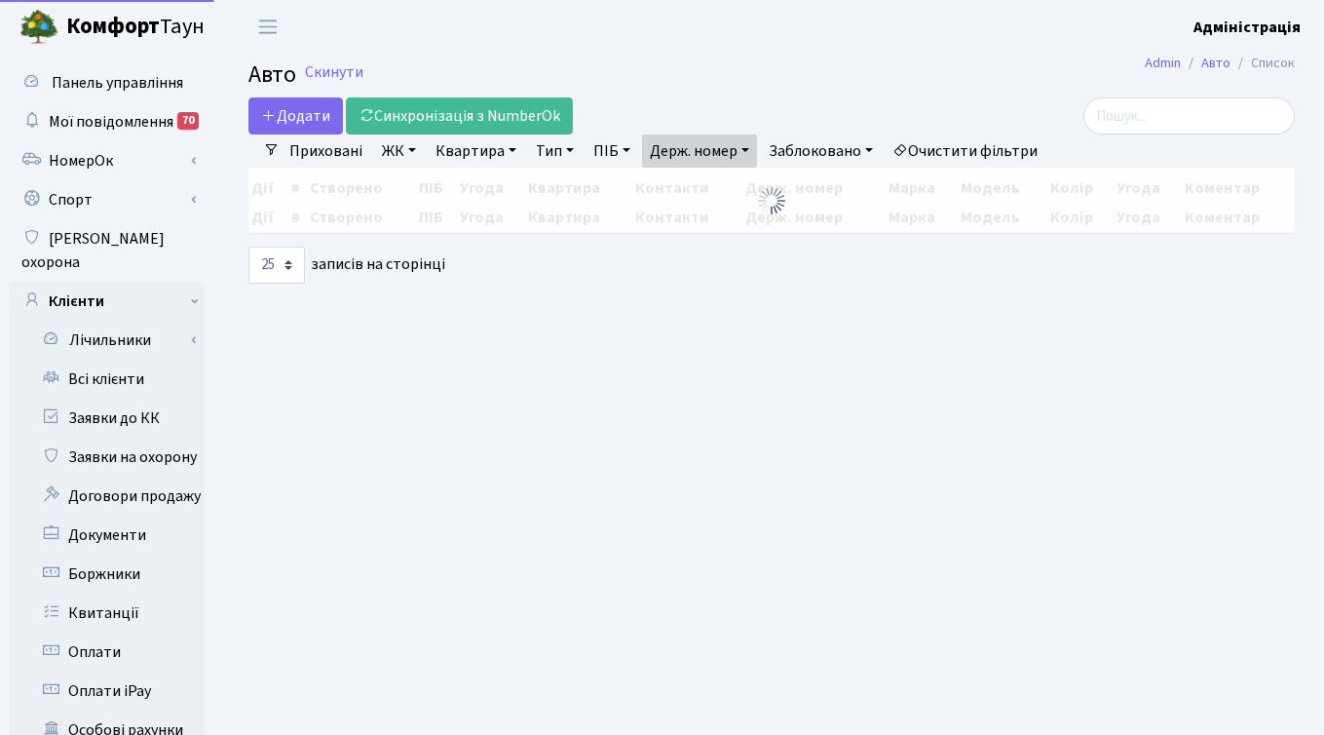
select select "25"
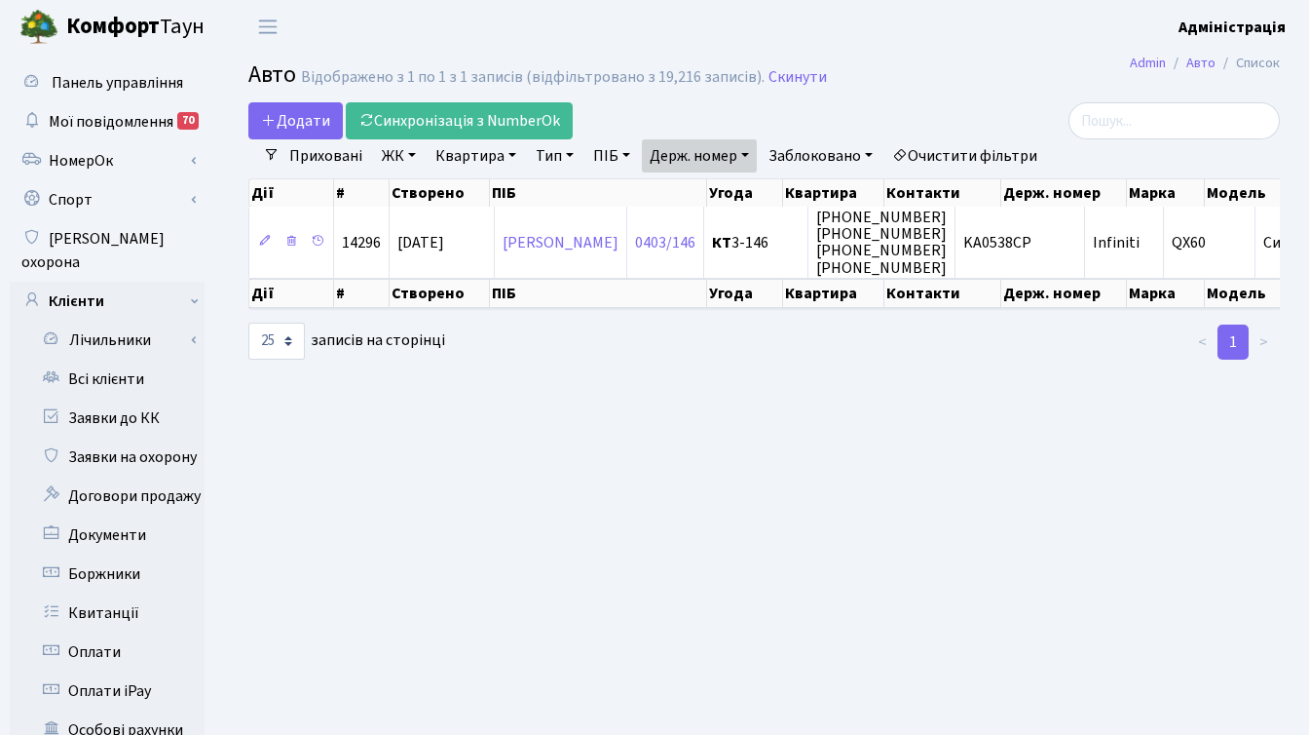
click at [722, 388] on main "Admin Авто Список Авто Відображено з 1 по 1 з 1 записів (відфільтровано з 19,21…" at bounding box center [764, 621] width 1090 height 1134
click at [982, 150] on link "Очистити фільтри" at bounding box center [965, 155] width 161 height 33
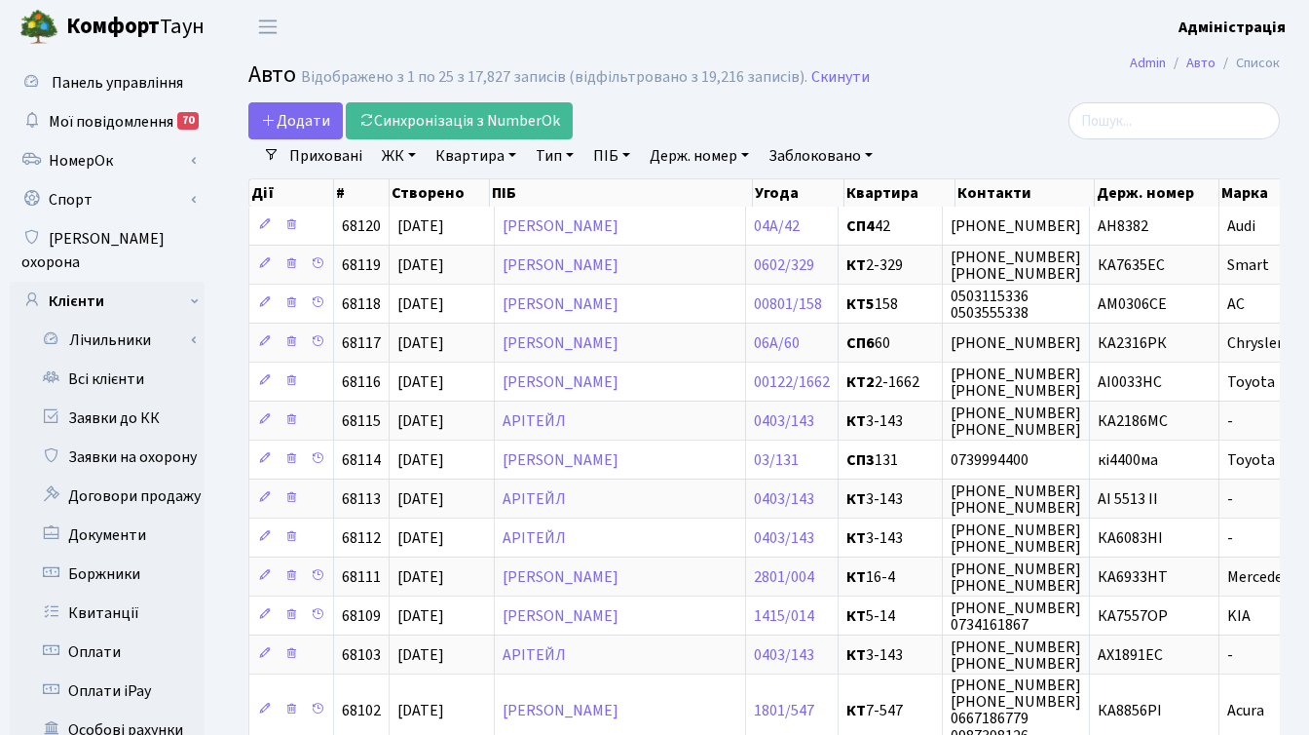
click at [1003, 131] on div at bounding box center [1118, 120] width 324 height 37
